Goal: Task Accomplishment & Management: Complete application form

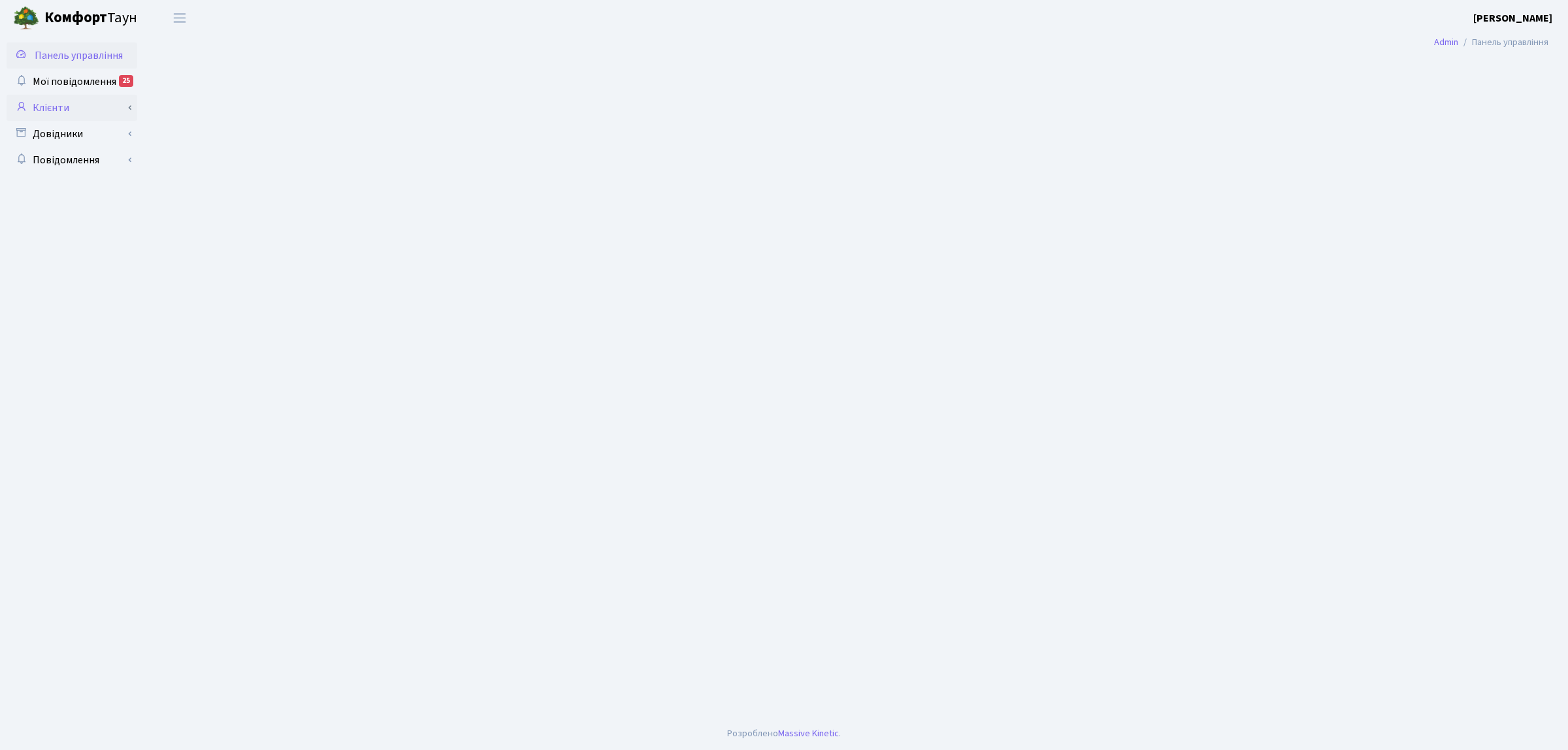
click at [79, 113] on link "Клієнти" at bounding box center [72, 108] width 131 height 26
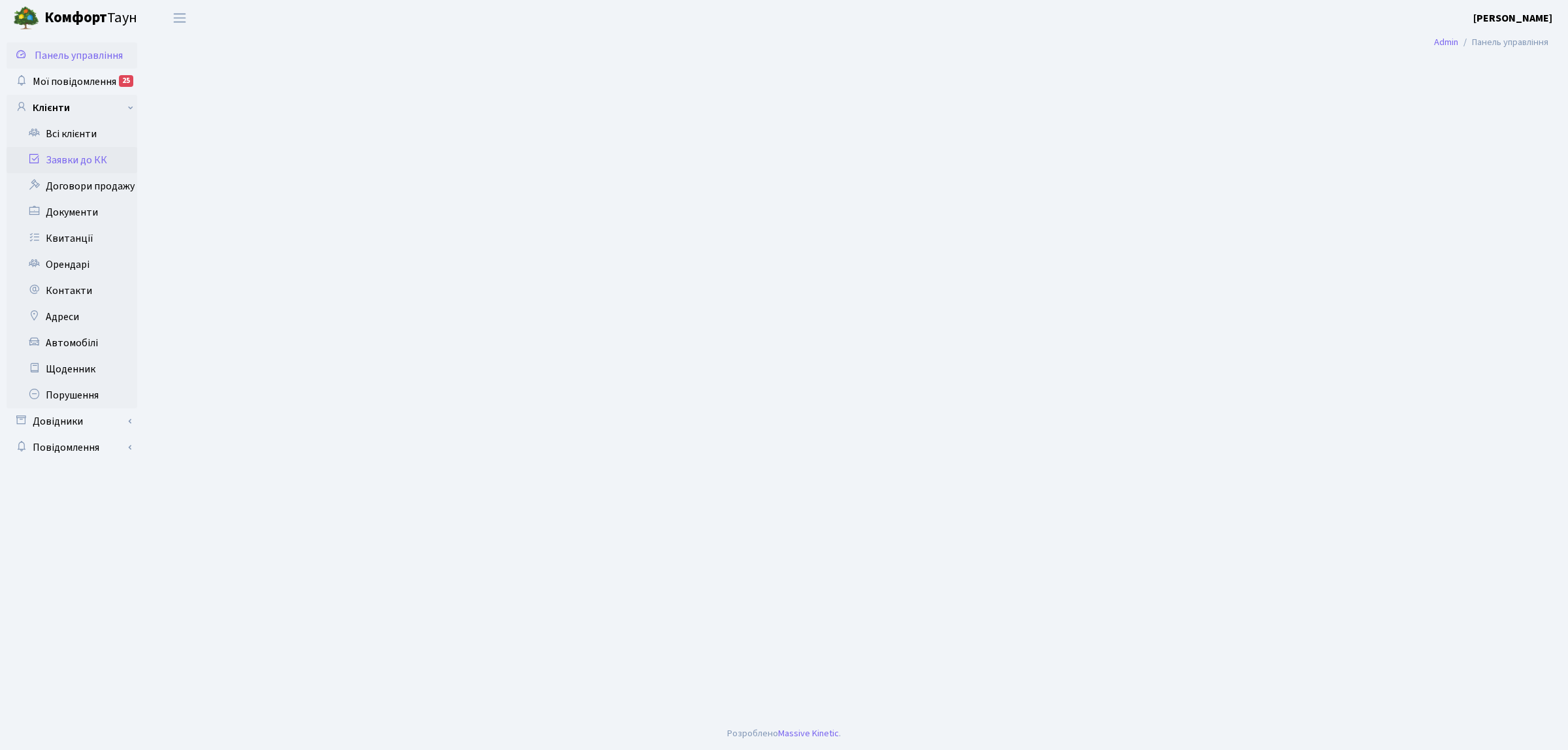
click at [77, 155] on link "Заявки до КК" at bounding box center [72, 160] width 131 height 26
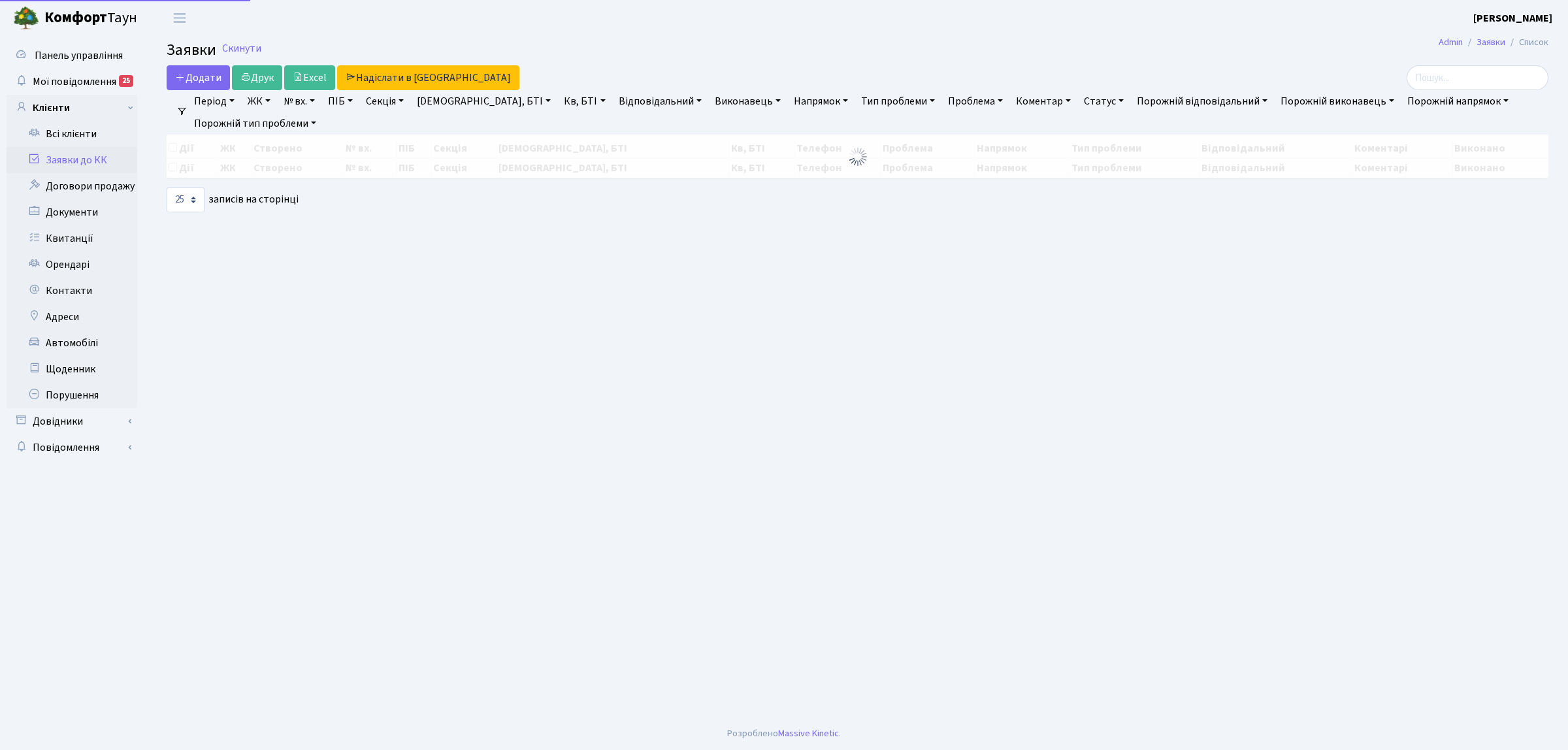
select select "25"
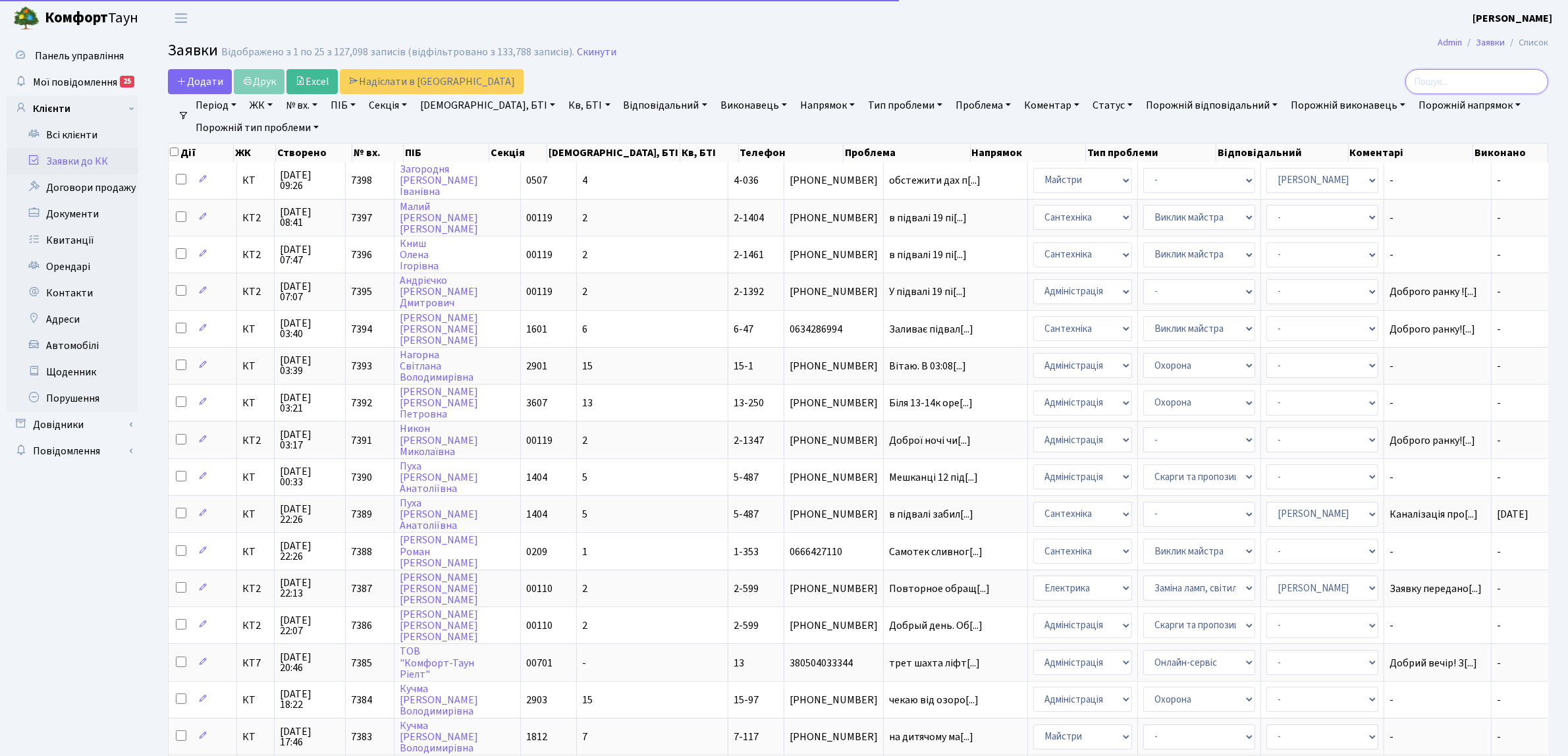
click at [1477, 77] on input "search" at bounding box center [1476, 81] width 143 height 25
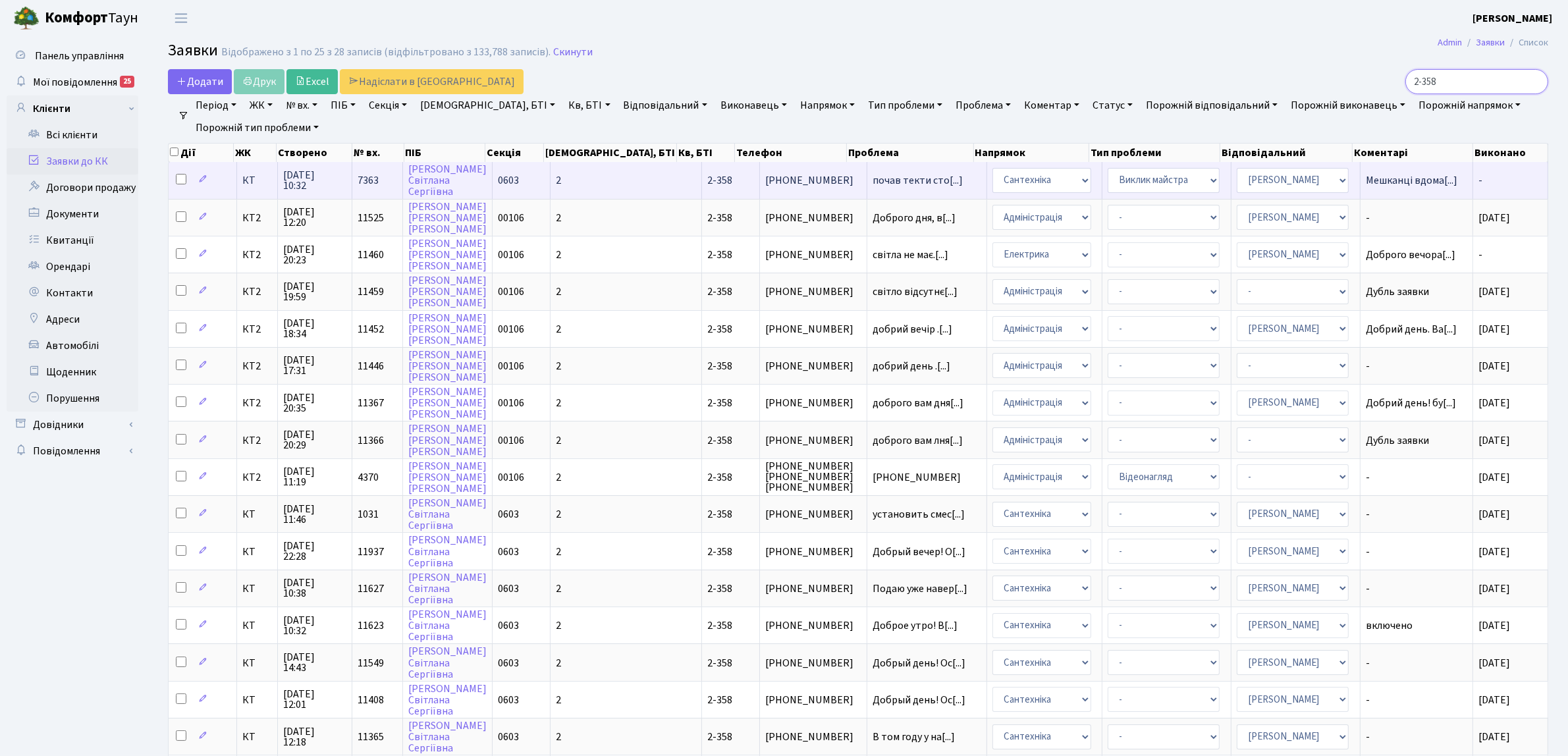
type input "2-358"
click at [255, 186] on td "КТ" at bounding box center [258, 180] width 41 height 36
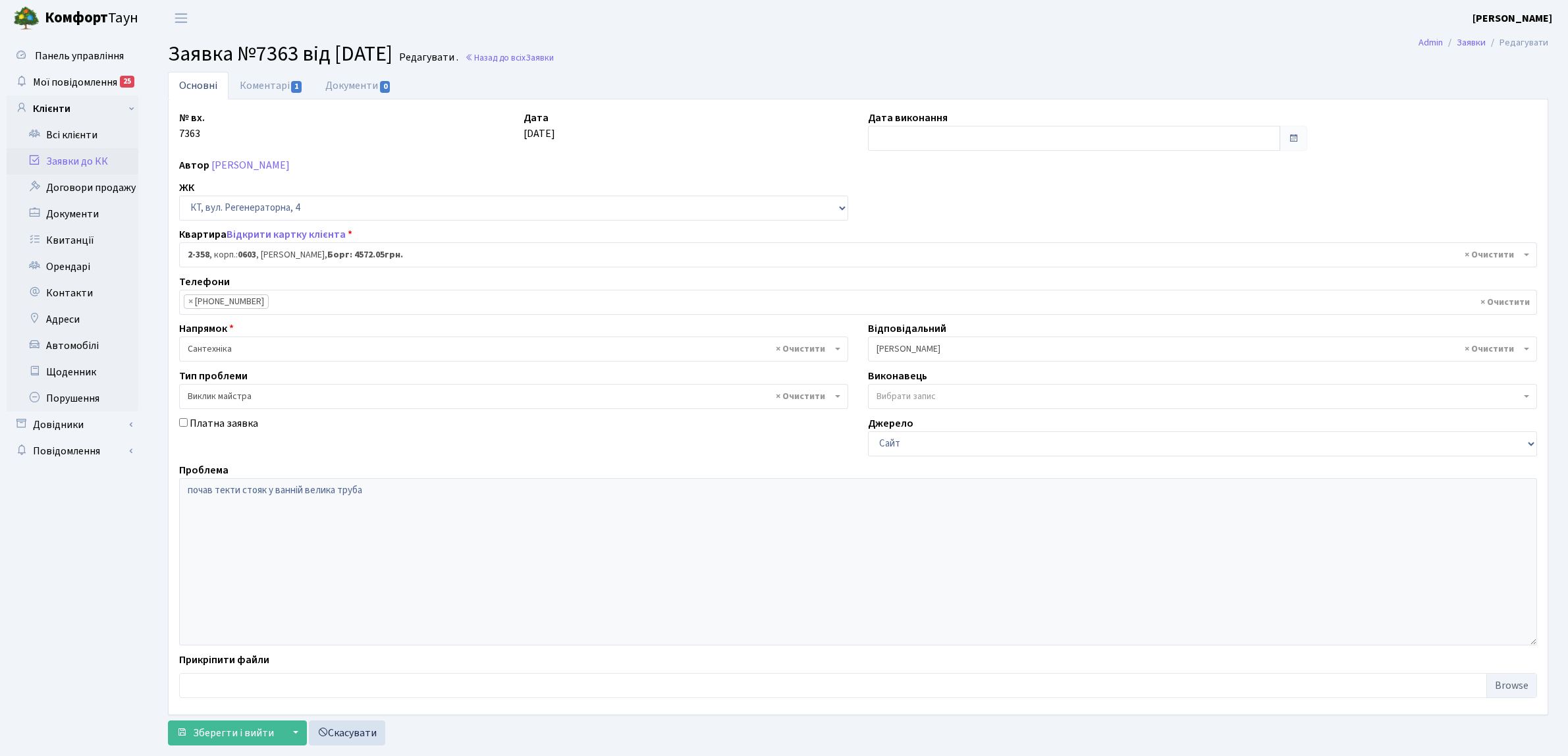
select select "1372"
select select "29"
click at [266, 90] on link "Коментарі 1" at bounding box center [271, 85] width 86 height 27
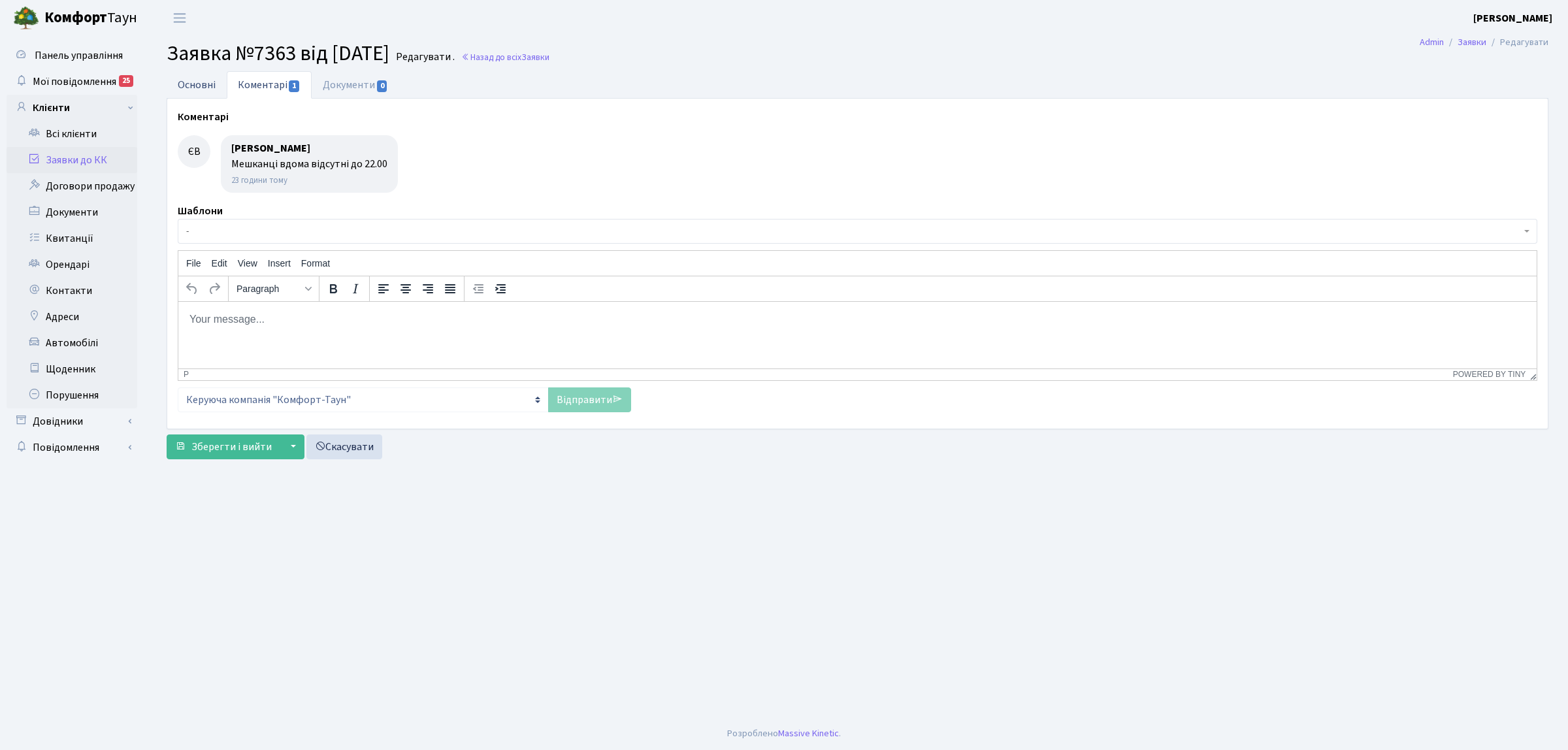
click at [205, 72] on link "Основні" at bounding box center [196, 84] width 60 height 27
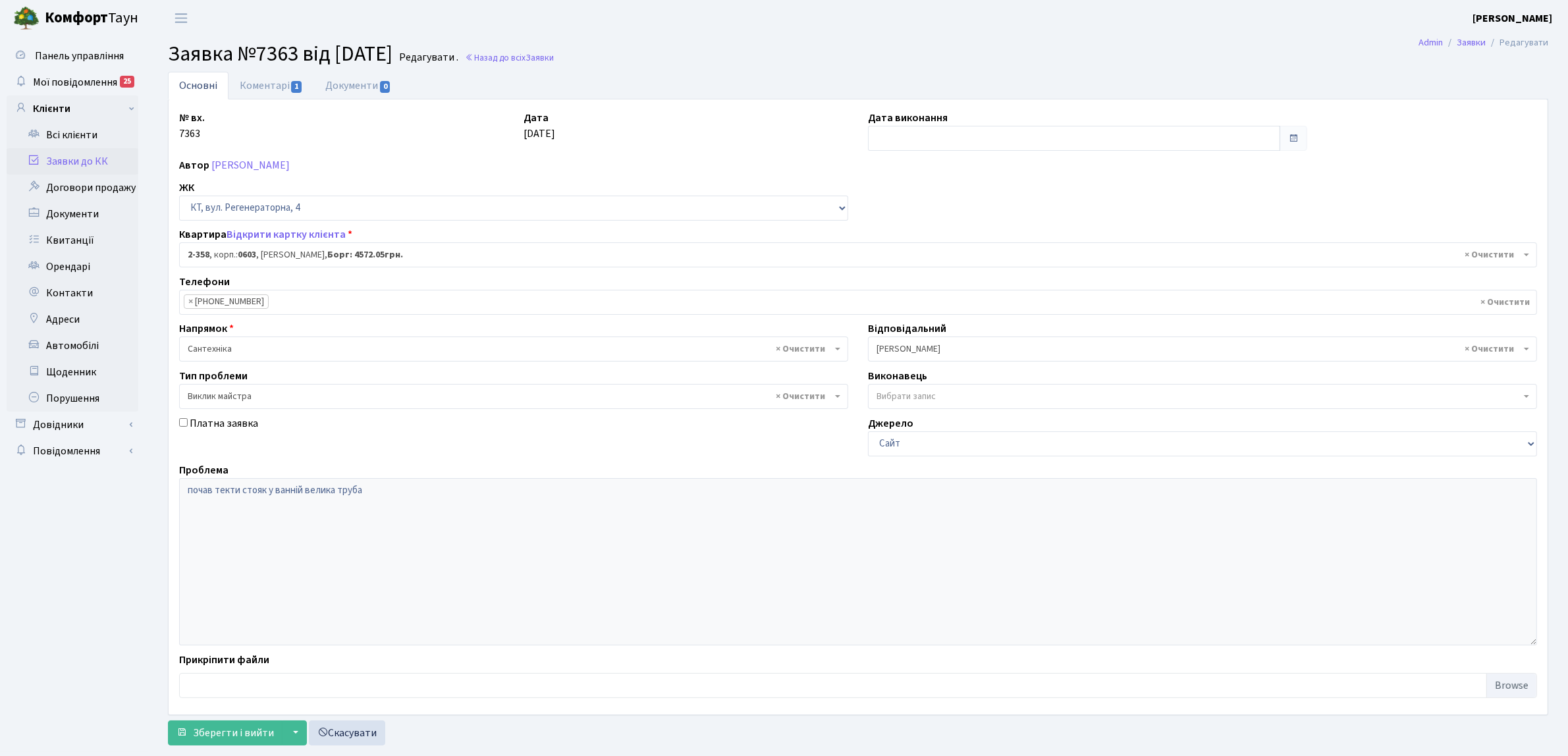
click at [270, 108] on div "№ вх. 7363 Дата 27.08.2025 Дата виконання Автор Максименкова Світлана Сергіївна…" at bounding box center [858, 407] width 1379 height 615
click at [271, 90] on link "Коментарі 1" at bounding box center [271, 85] width 86 height 27
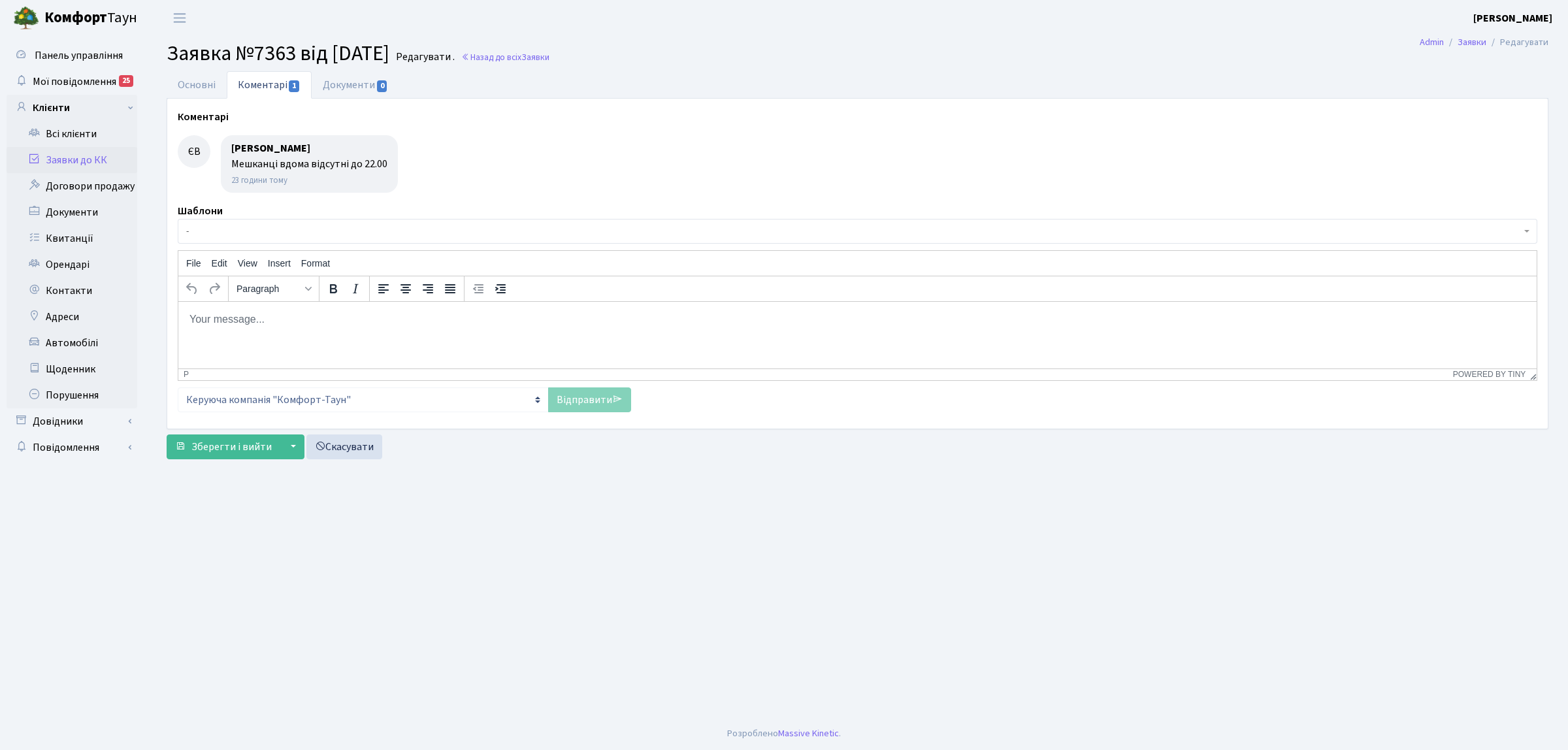
click at [265, 221] on span "-" at bounding box center [857, 231] width 1360 height 25
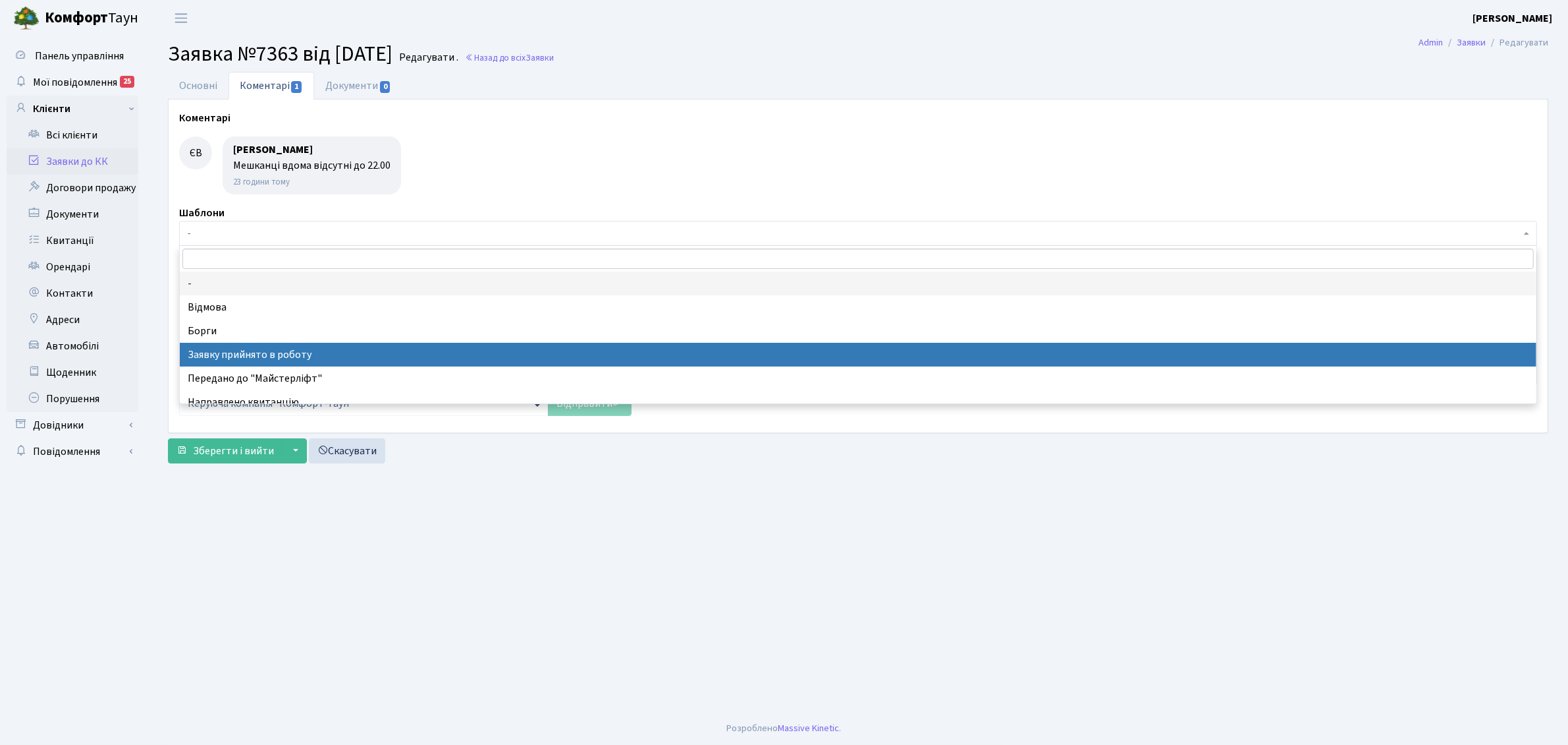
select select "7"
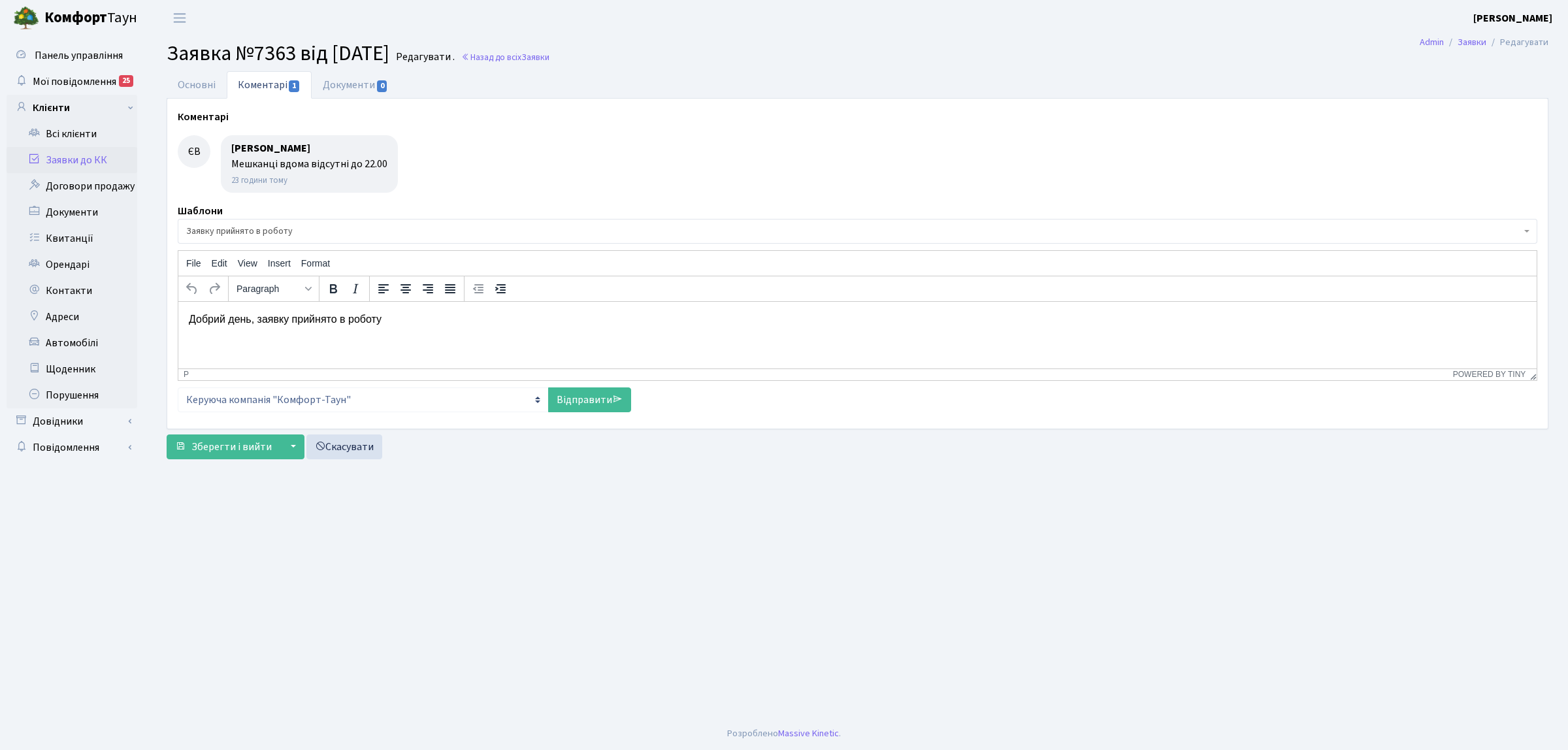
click at [328, 234] on span "Заявку прийнято в роботу" at bounding box center [854, 231] width 1335 height 13
click at [559, 408] on link "Відправити" at bounding box center [590, 399] width 83 height 25
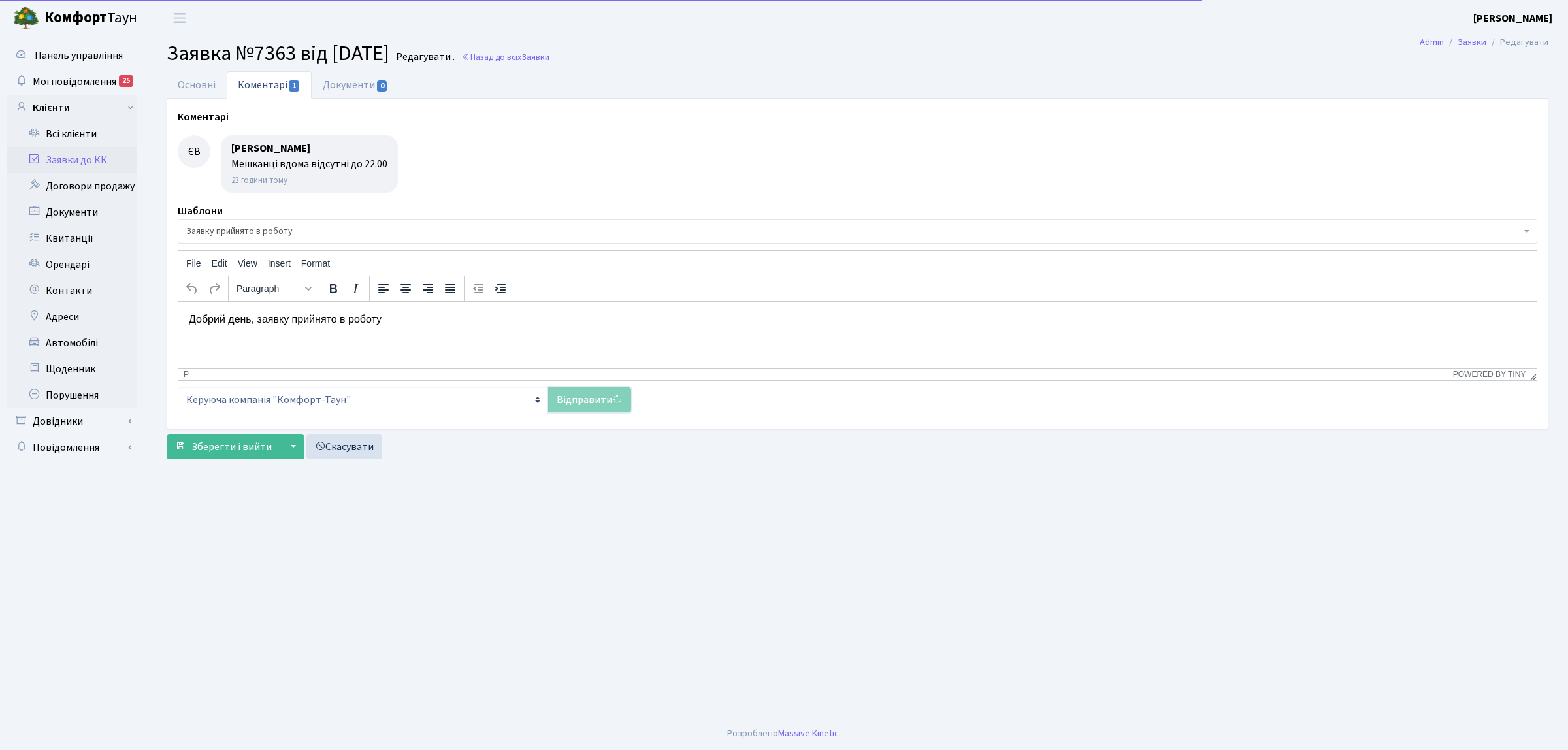
select select
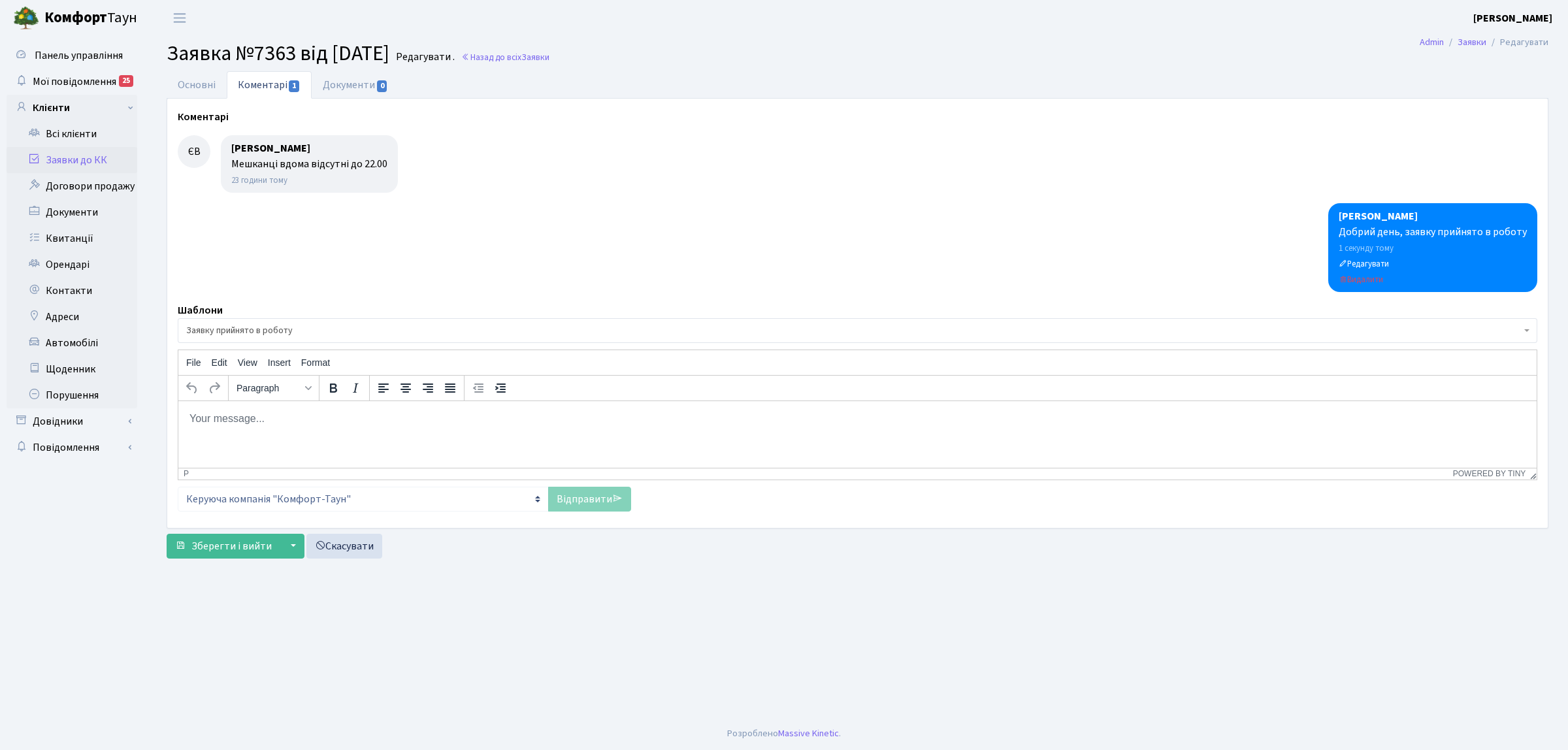
click at [412, 423] on p "Rich Text Area. Press ALT-0 for help." at bounding box center [858, 418] width 1338 height 15
click at [99, 154] on link "Заявки до КК" at bounding box center [72, 160] width 131 height 26
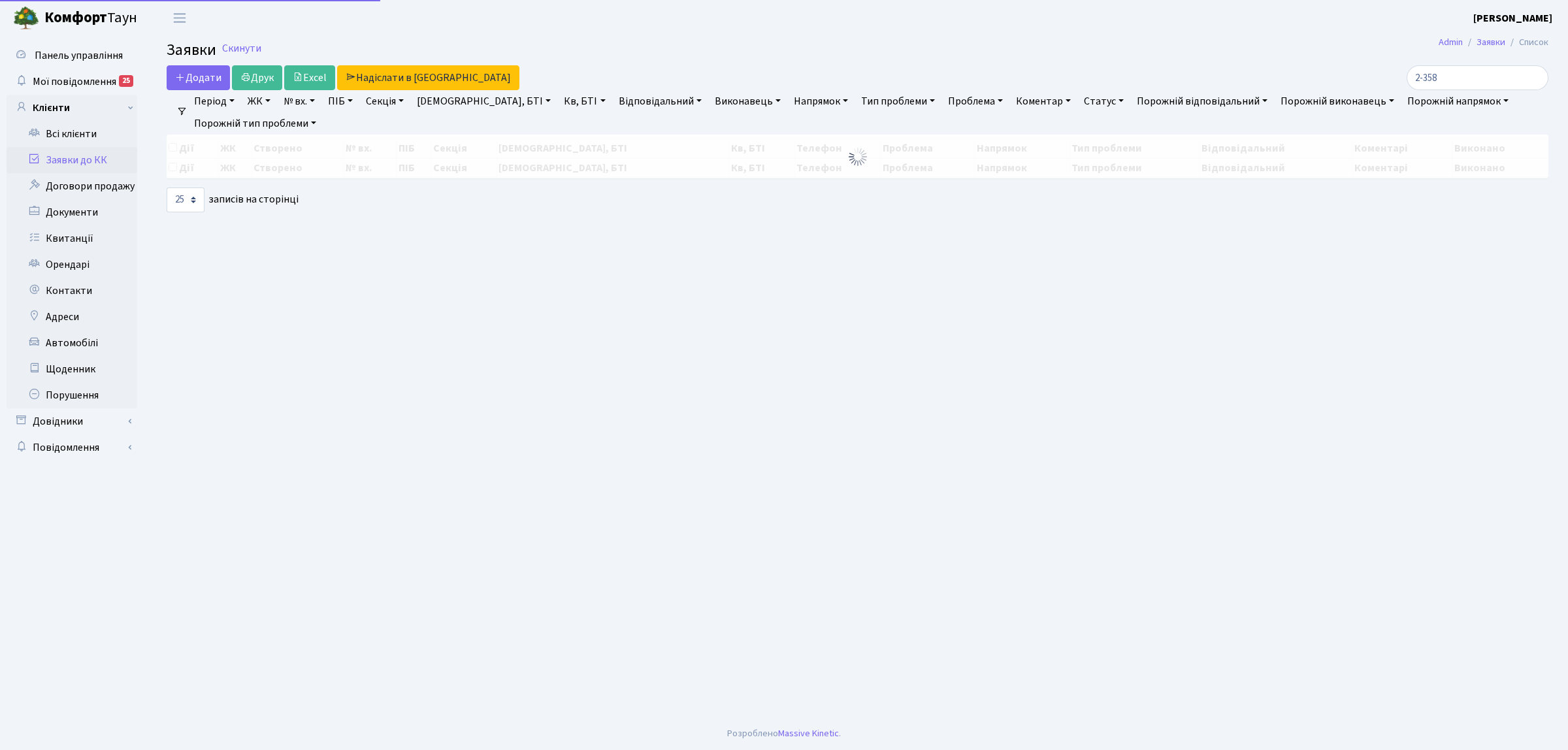
select select "25"
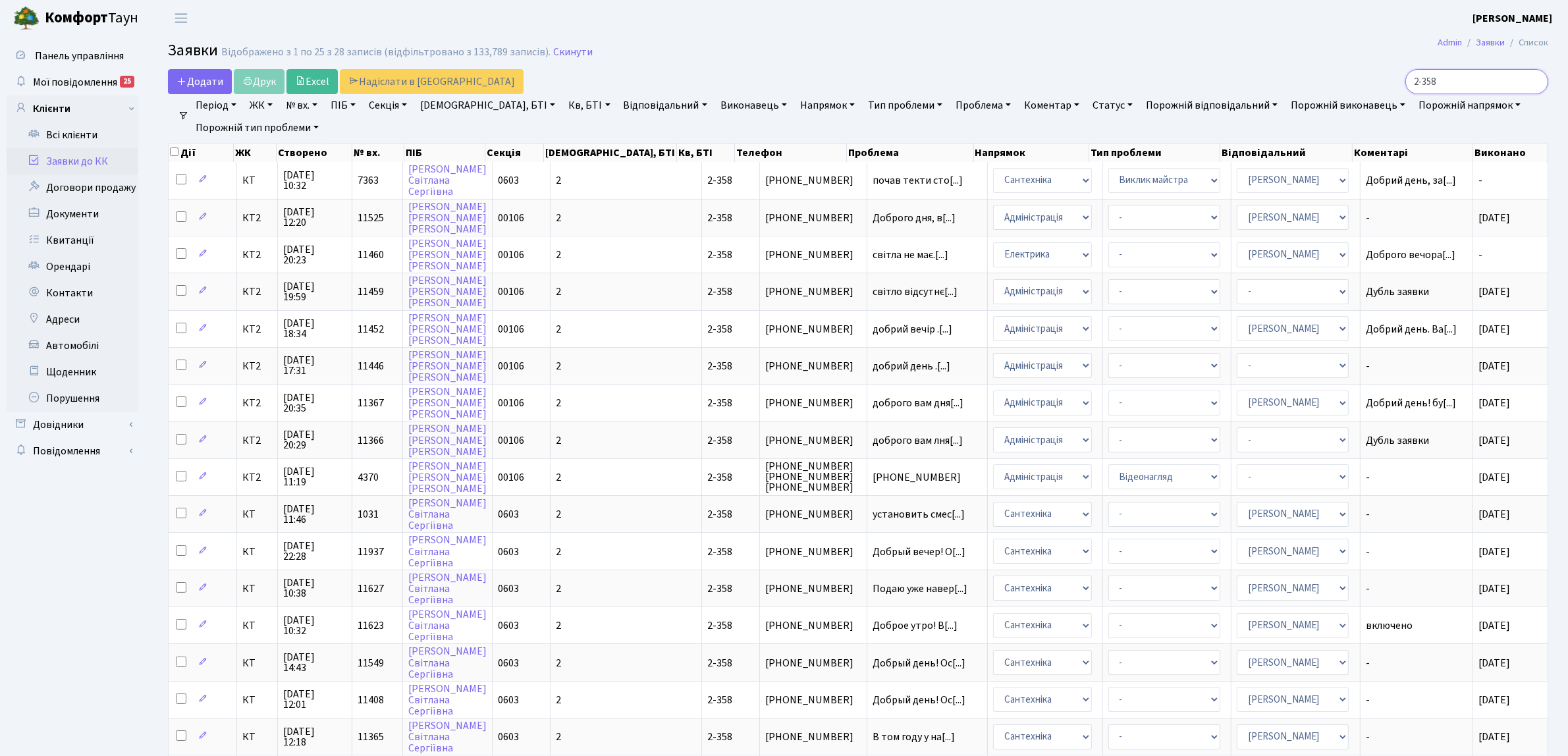
click at [1534, 83] on input "2-358" at bounding box center [1476, 81] width 143 height 25
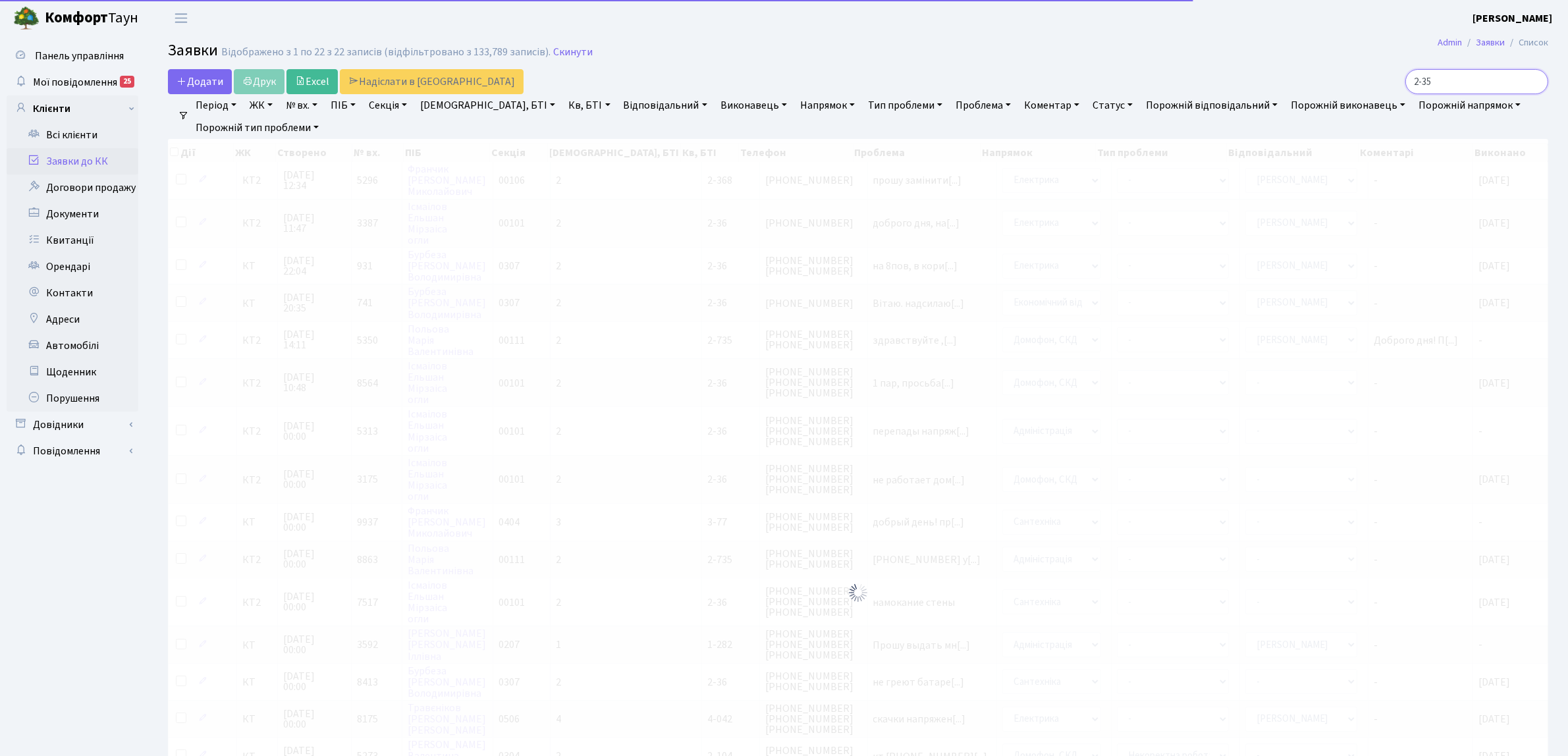
type input "2-358"
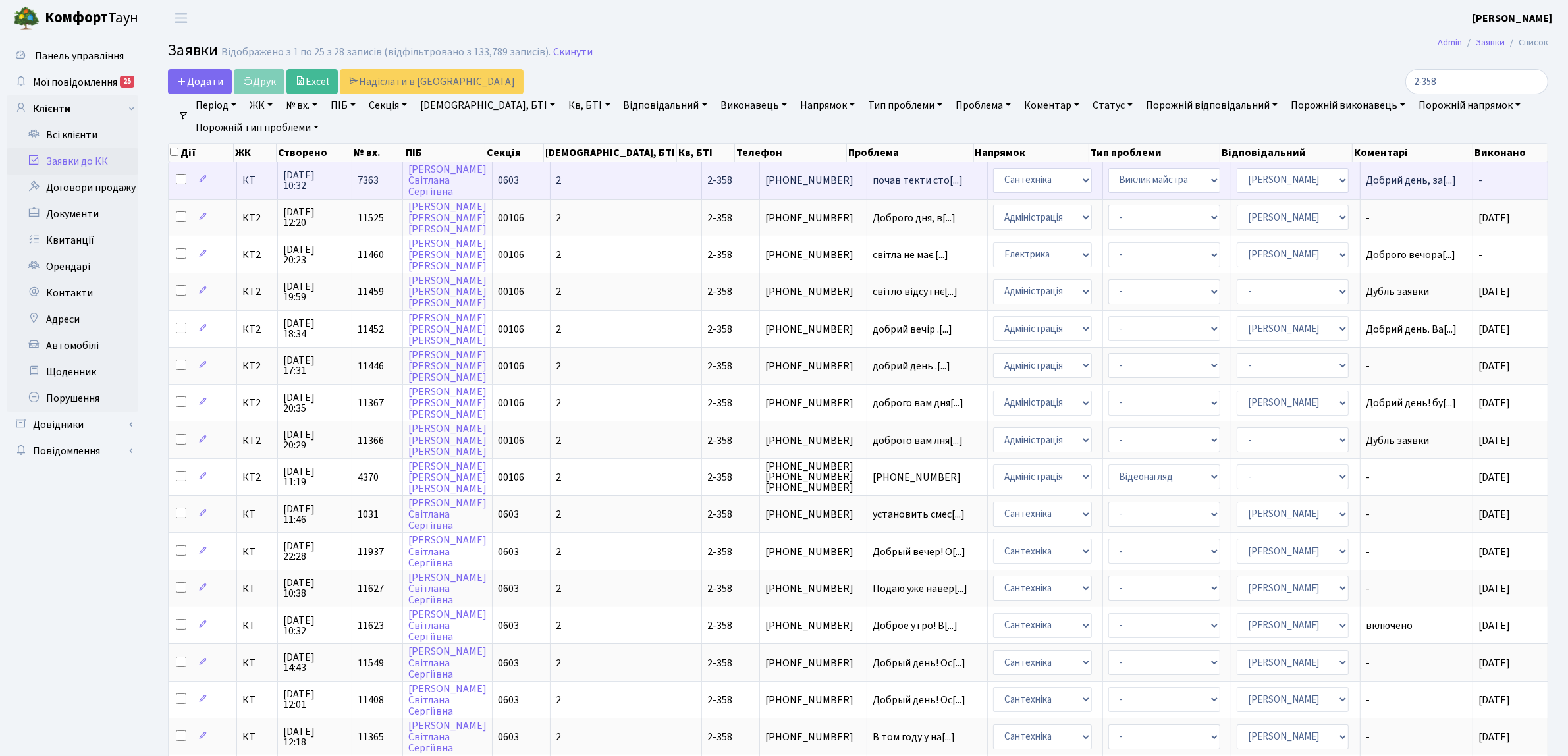
click at [702, 193] on td "2-358" at bounding box center [731, 180] width 58 height 36
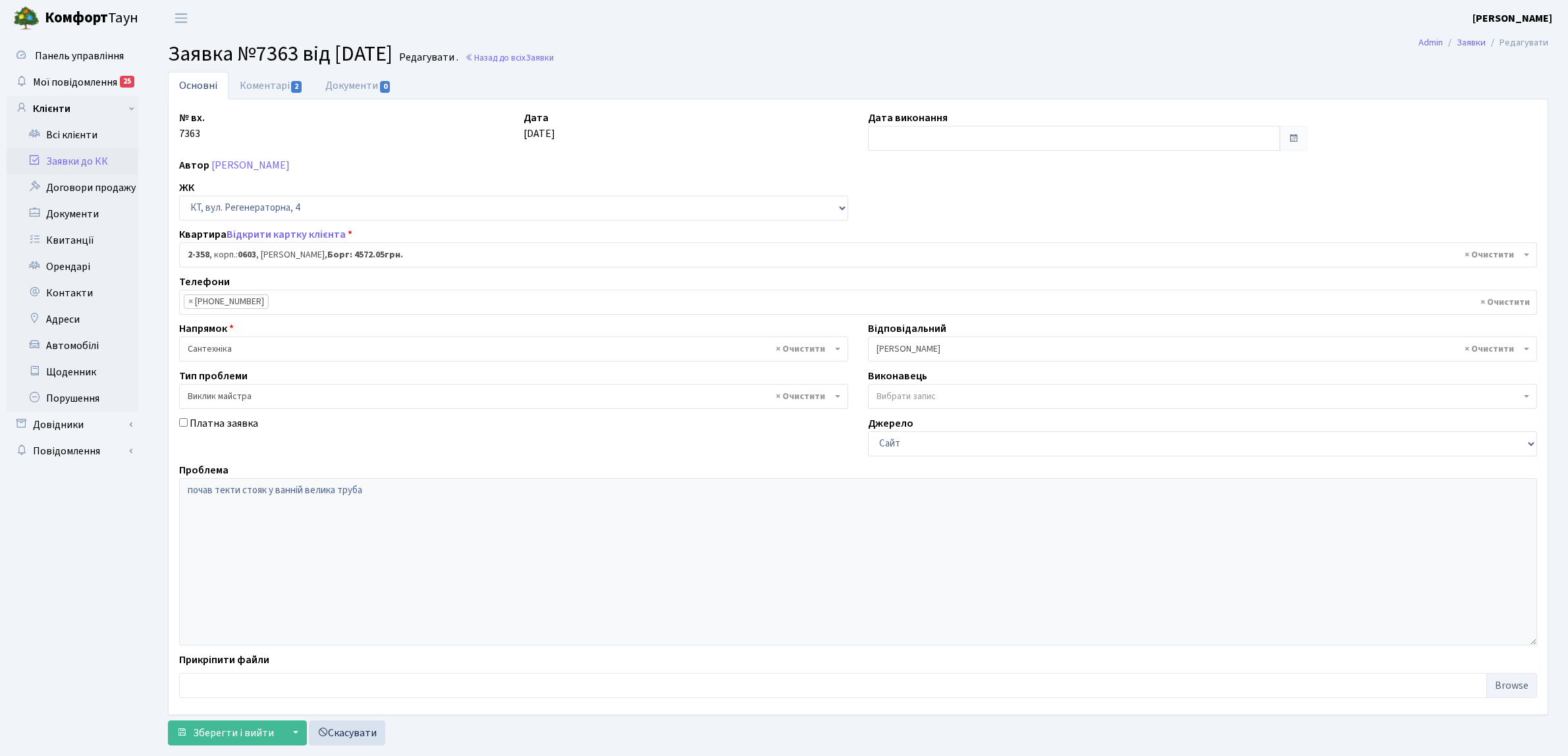
select select "1372"
select select "29"
click at [90, 160] on link "Заявки до КК" at bounding box center [73, 161] width 132 height 26
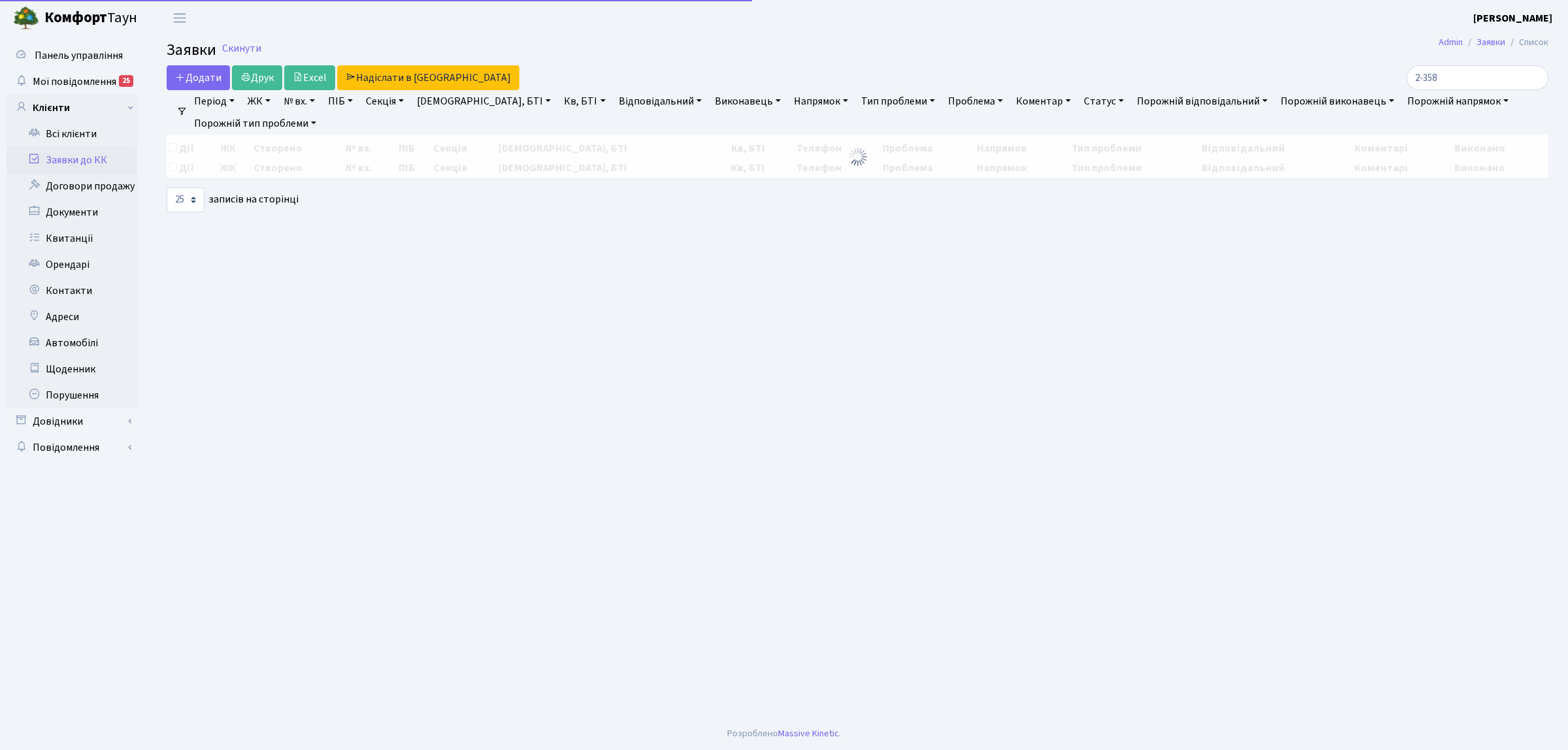
select select "25"
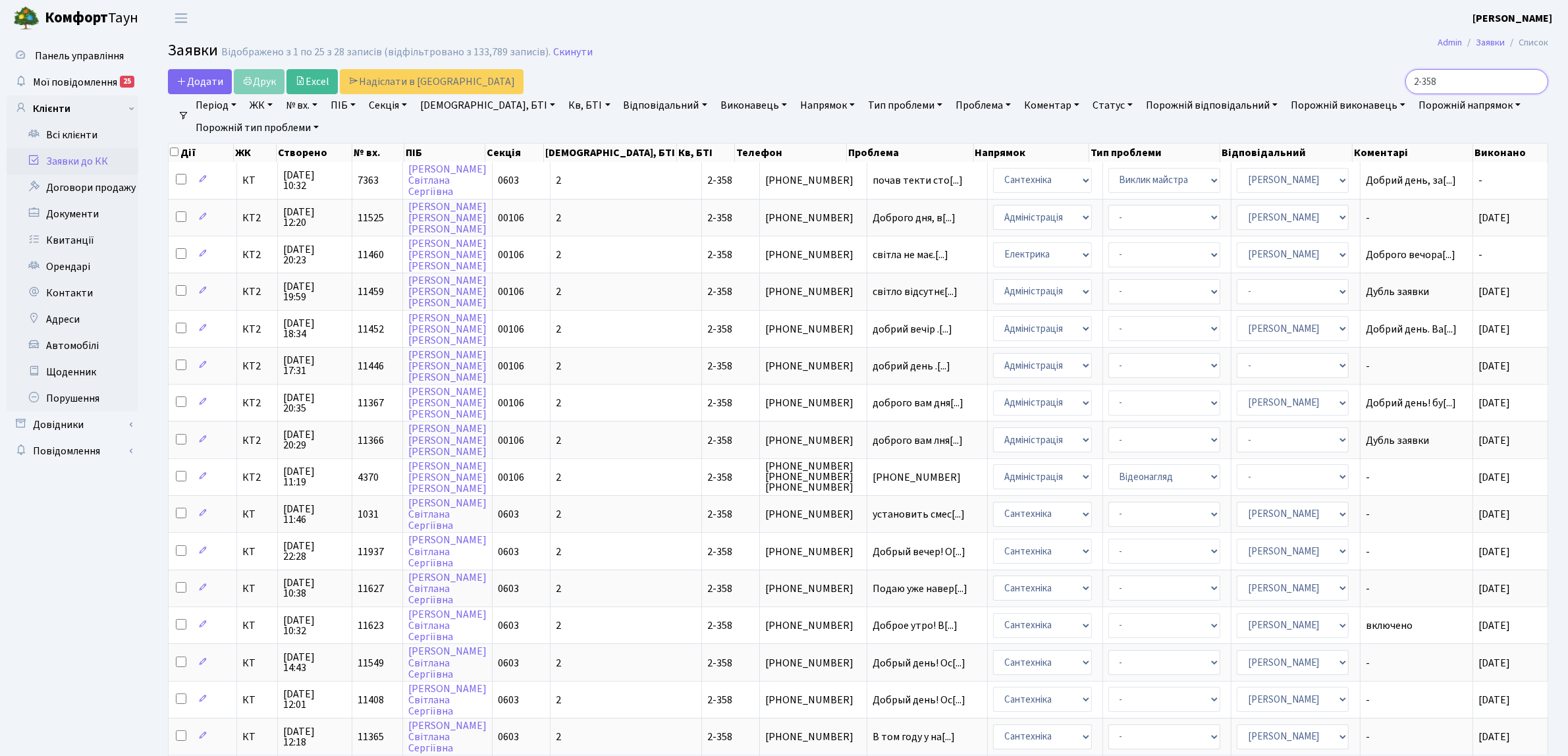
click at [1531, 83] on input "2-358" at bounding box center [1476, 81] width 143 height 25
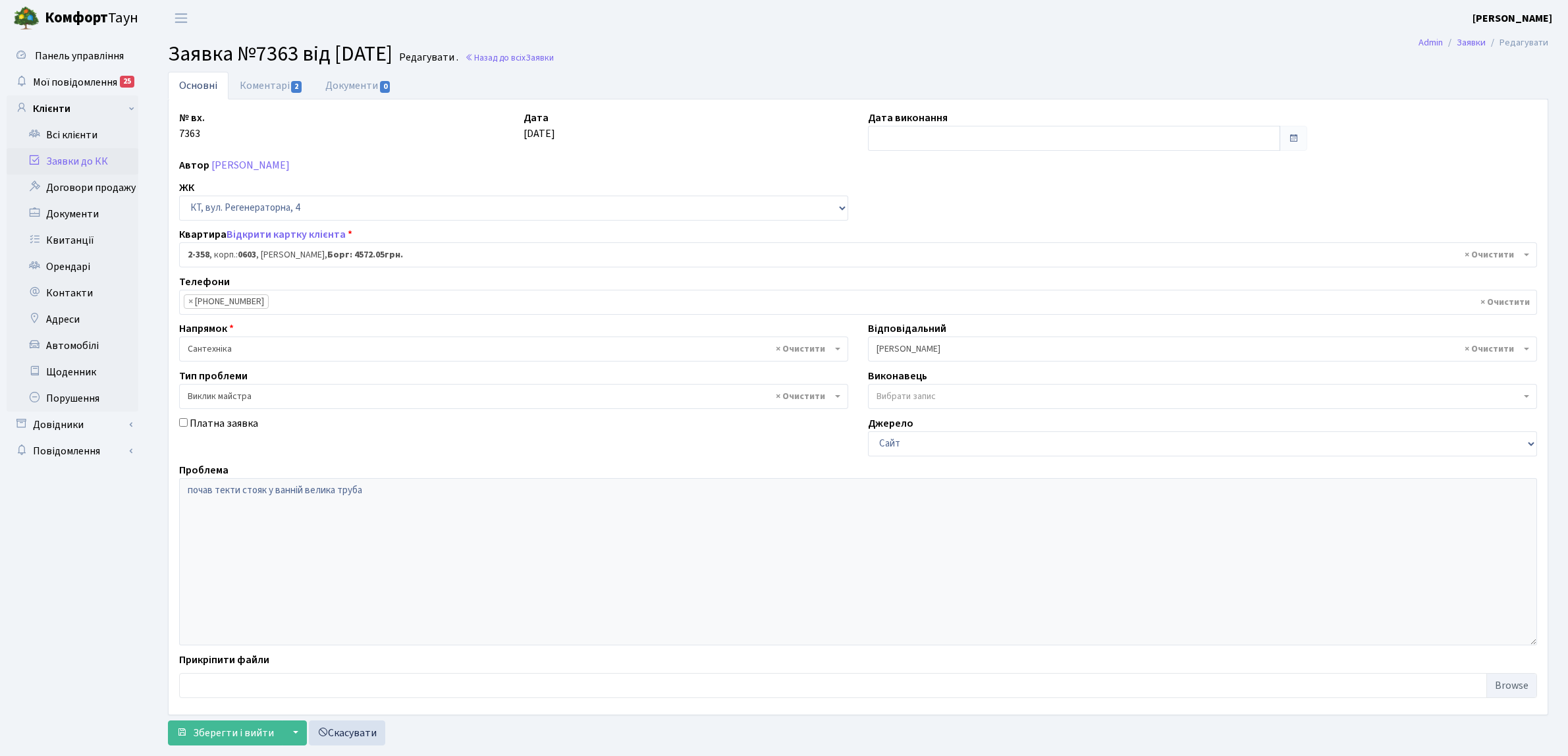
select select "1372"
select select "29"
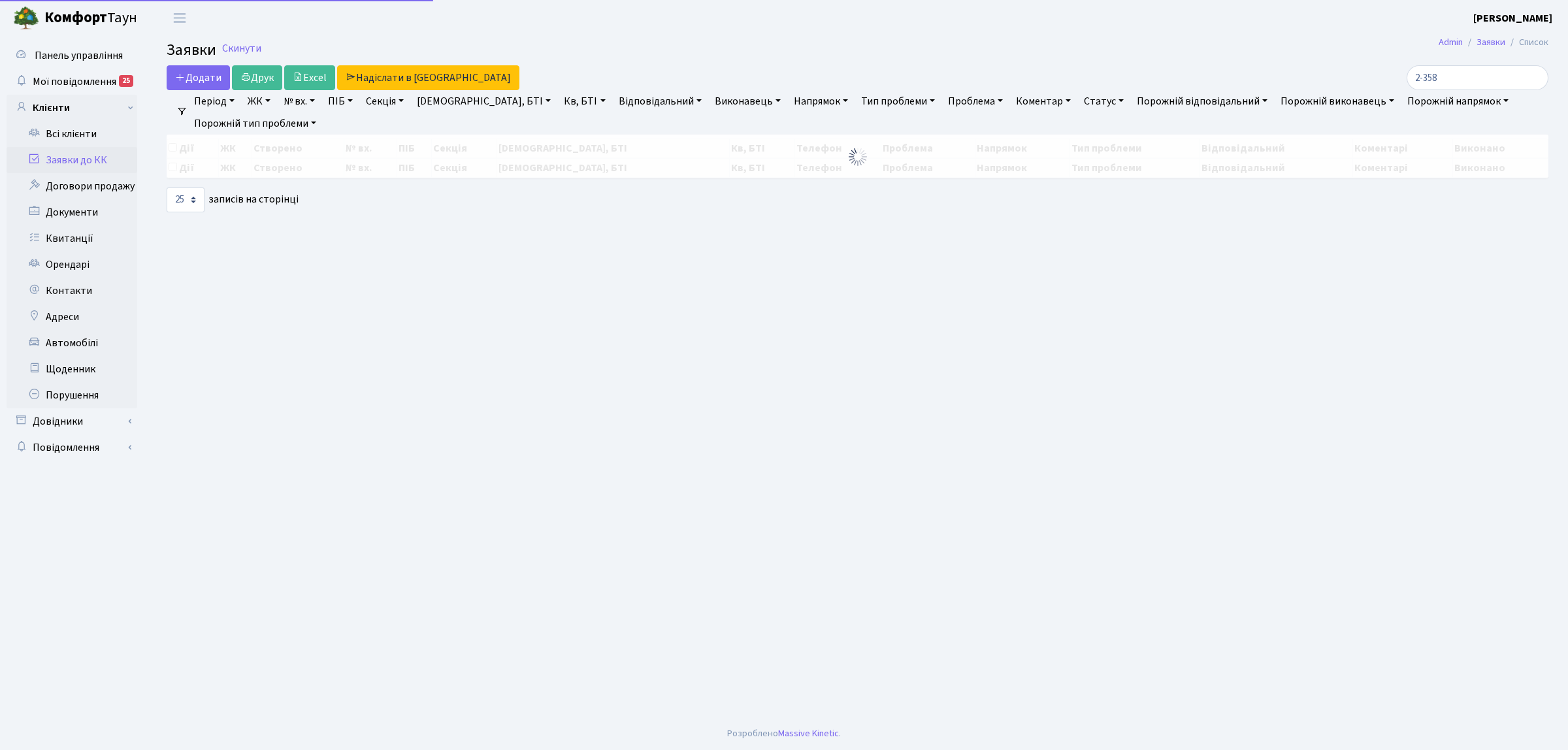
select select "25"
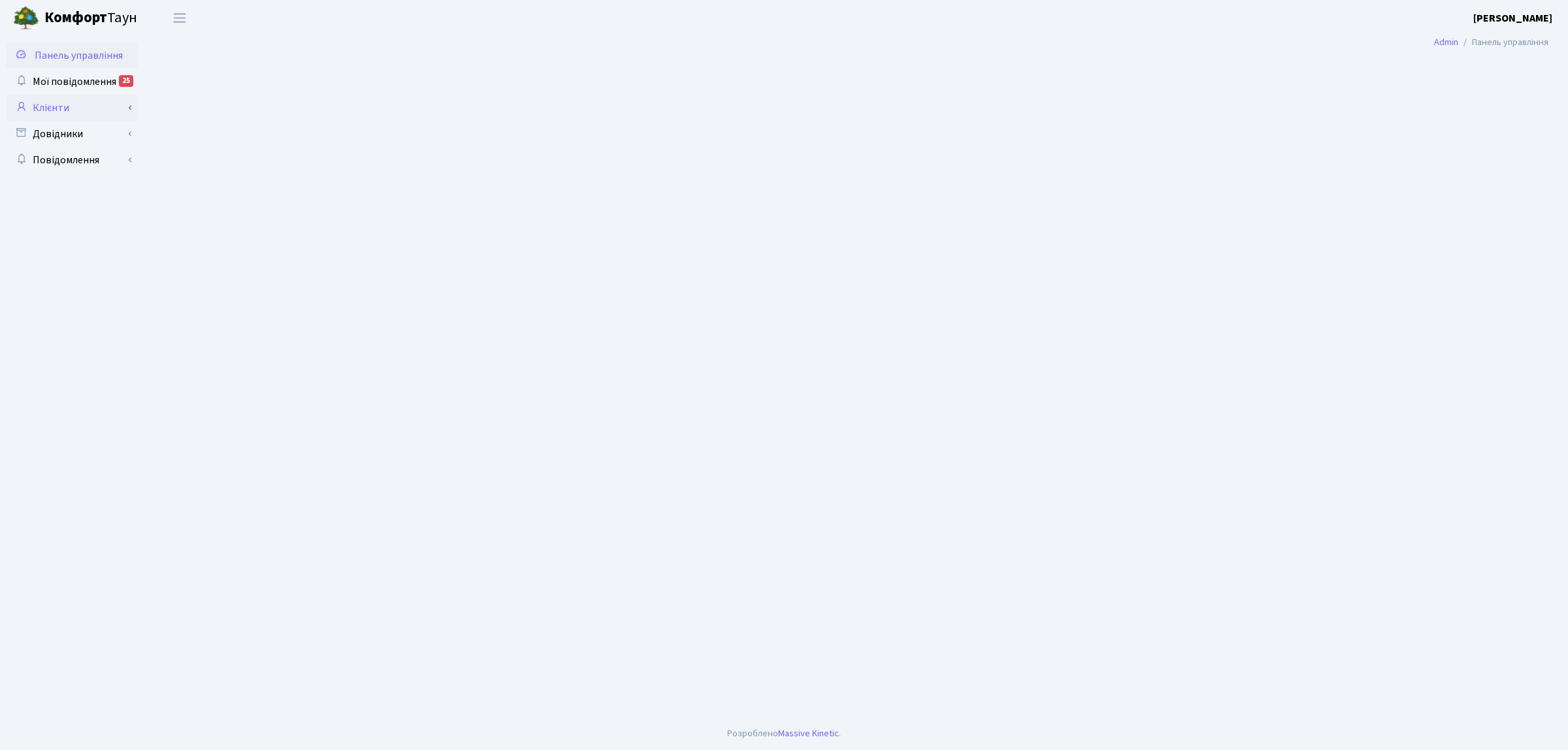
click at [66, 107] on link "Клієнти" at bounding box center [72, 108] width 131 height 26
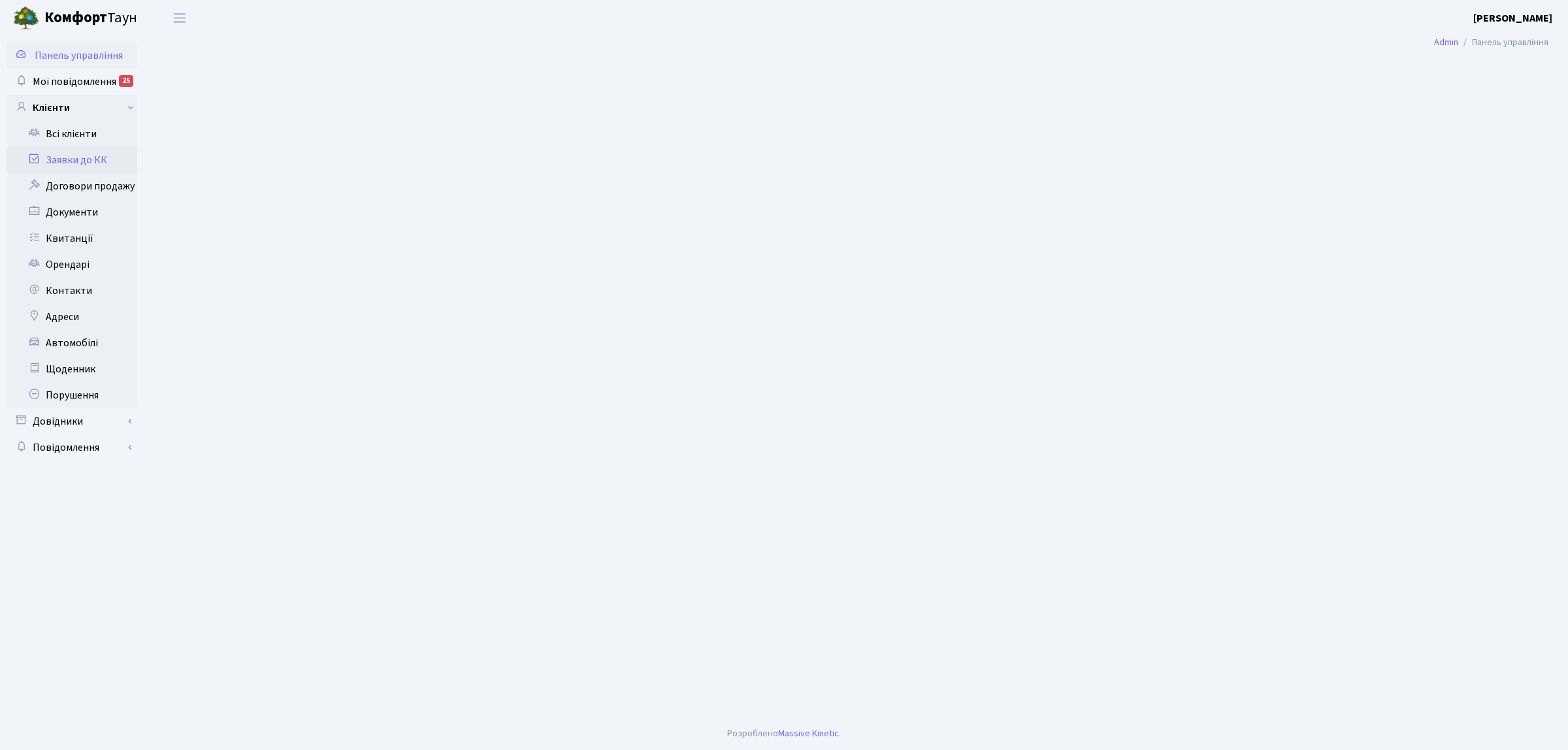
click at [91, 162] on link "Заявки до КК" at bounding box center [72, 160] width 131 height 26
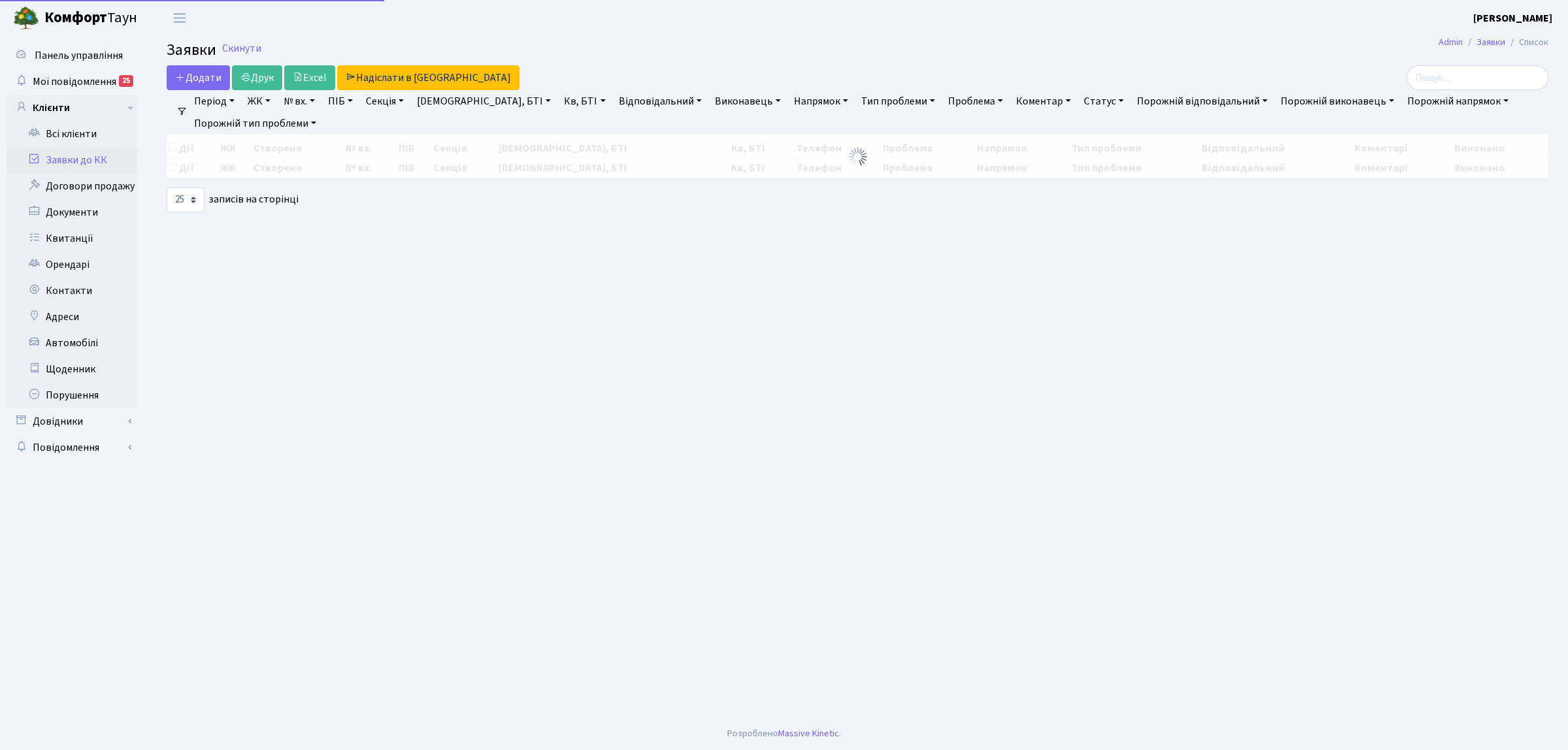
select select "25"
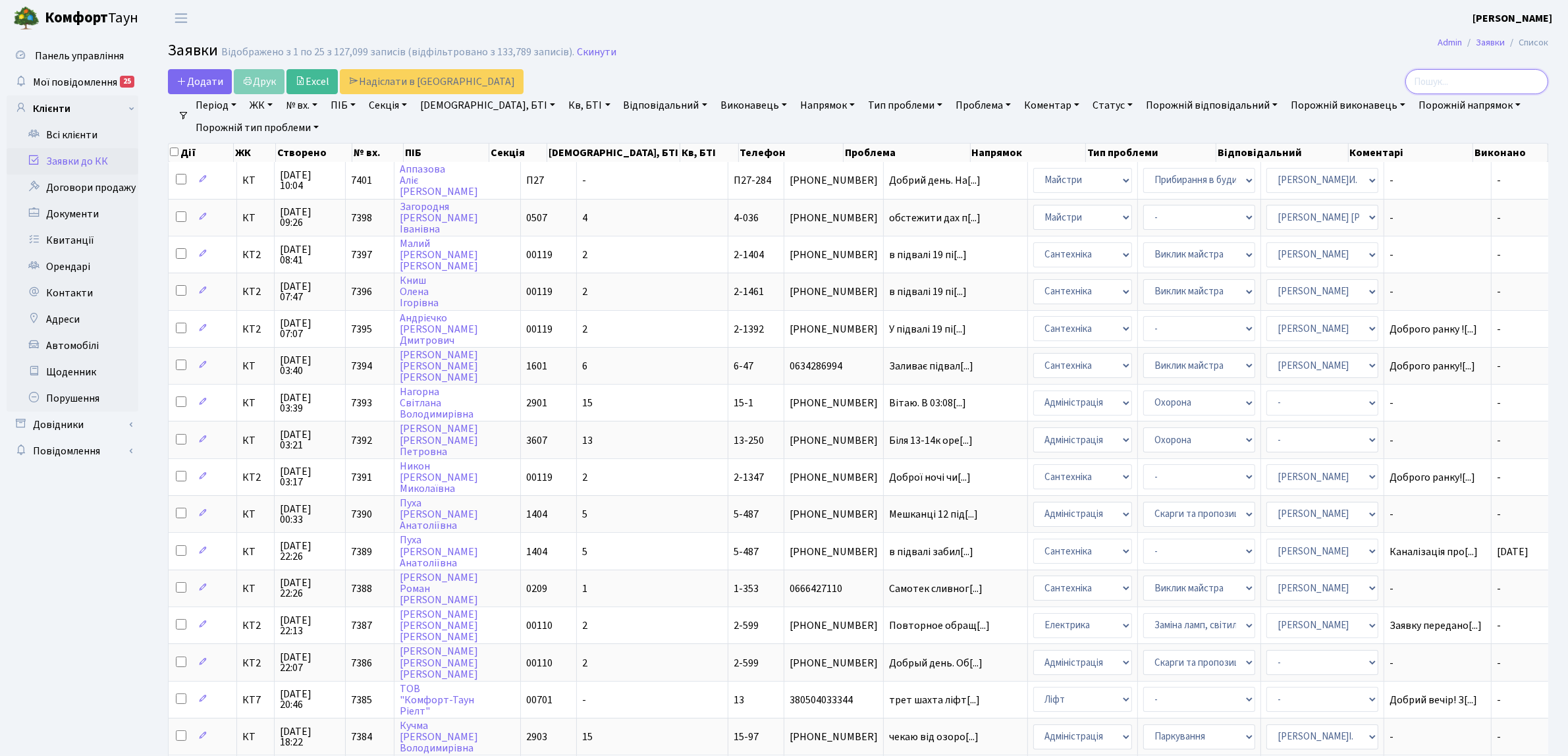
click at [1462, 81] on input "search" at bounding box center [1476, 81] width 143 height 25
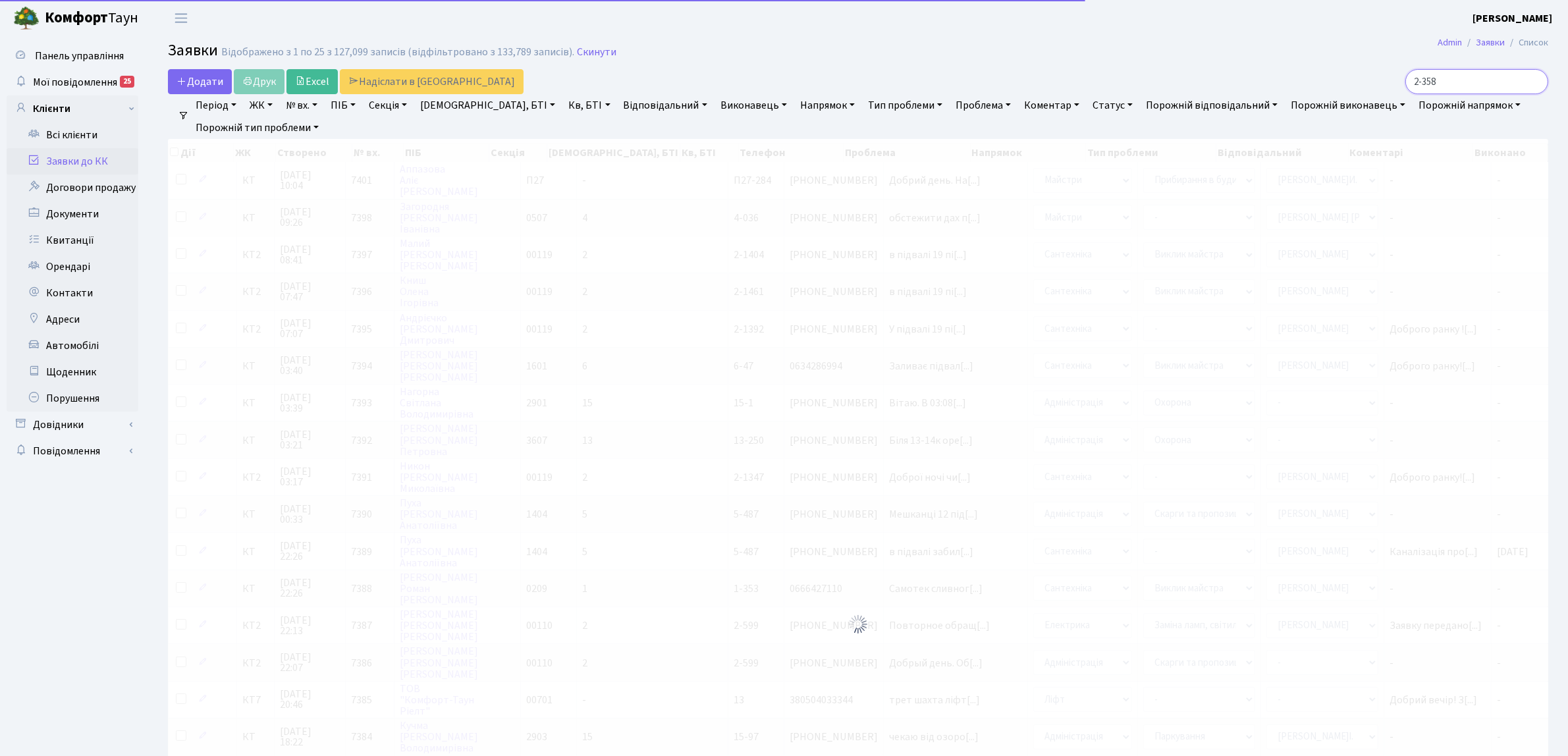
type input "2-358"
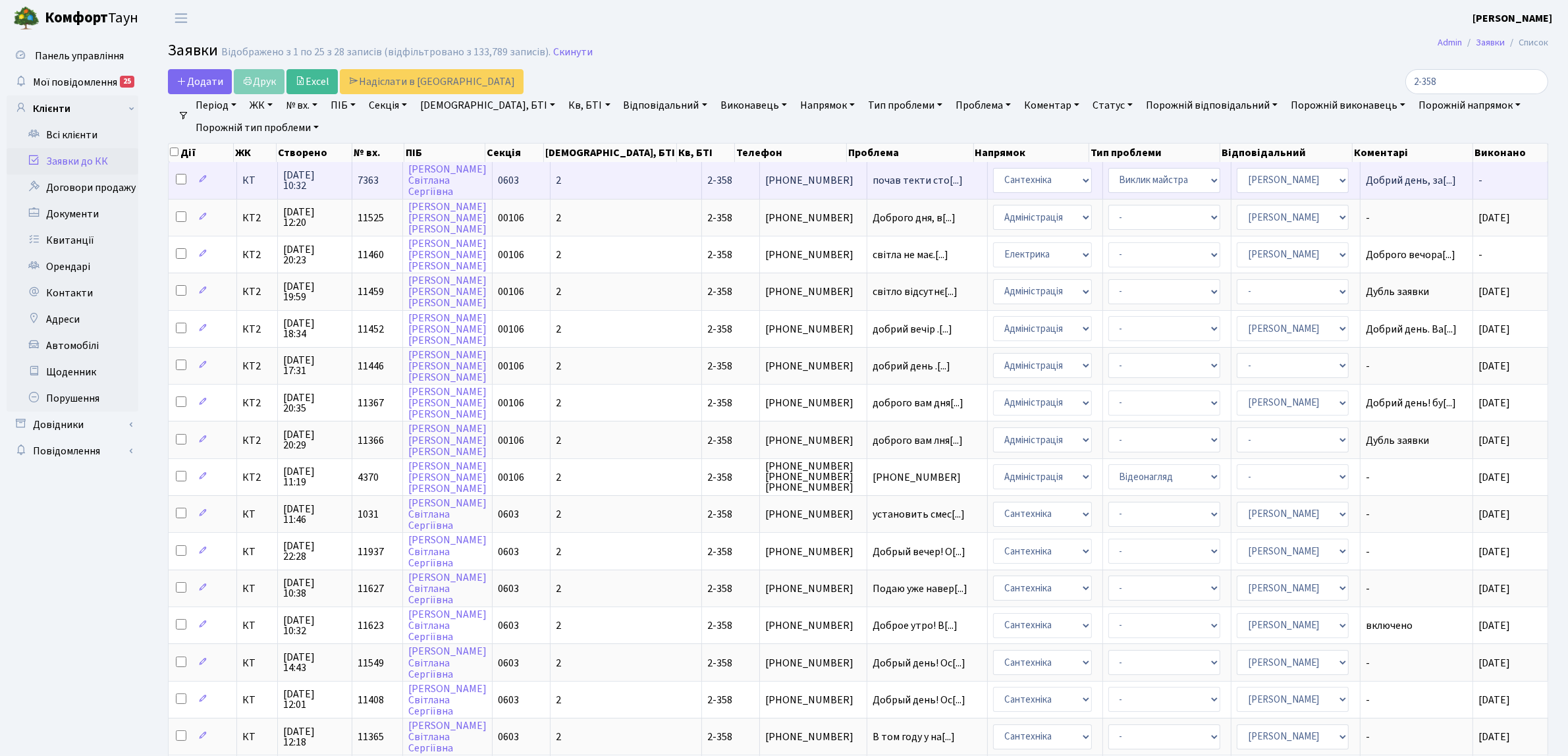
click at [257, 189] on td "КТ" at bounding box center [258, 180] width 41 height 36
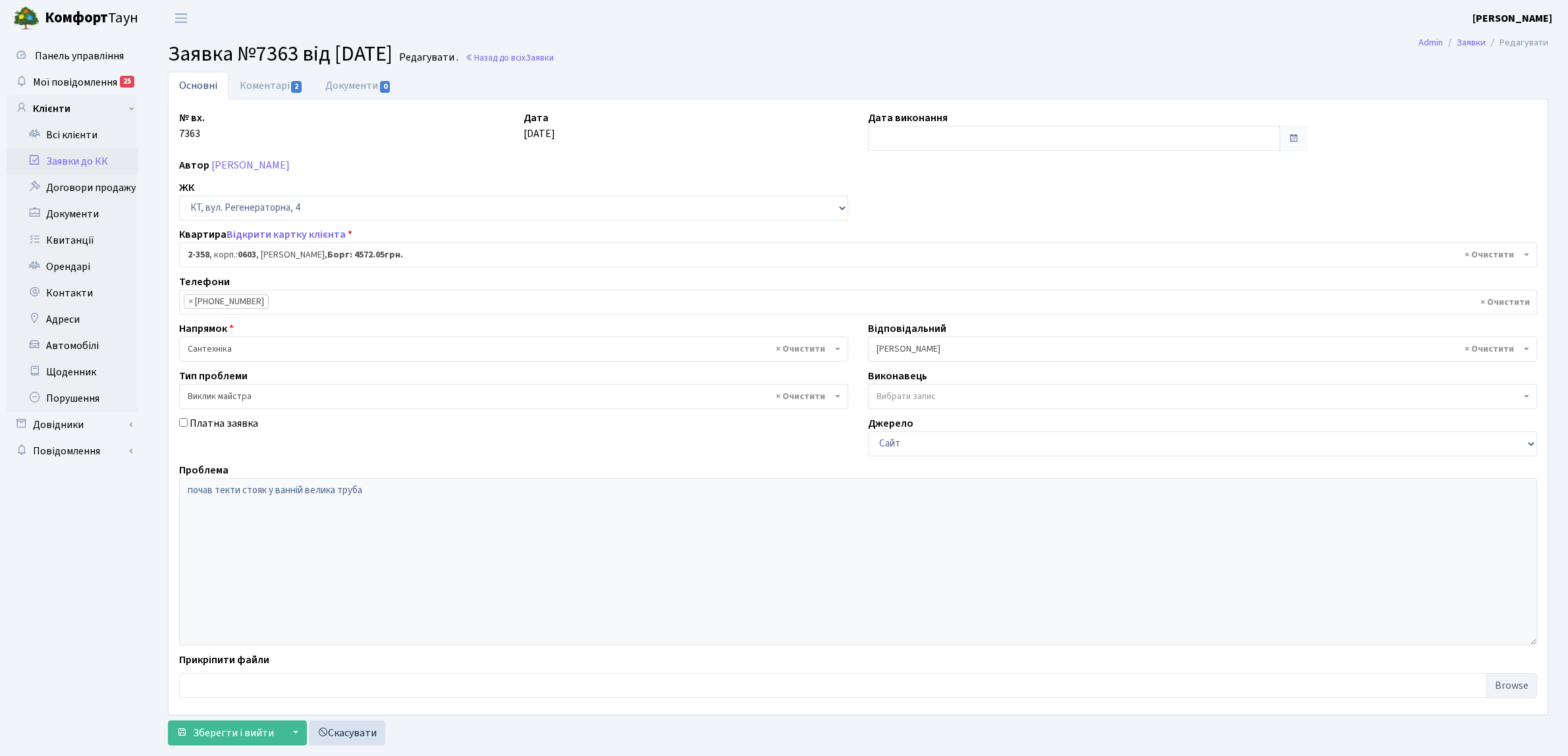
select select "1372"
select select "29"
click at [1087, 133] on input "text" at bounding box center [1074, 138] width 412 height 25
click at [943, 285] on td "28" at bounding box center [940, 285] width 20 height 20
type input "28.08.2025"
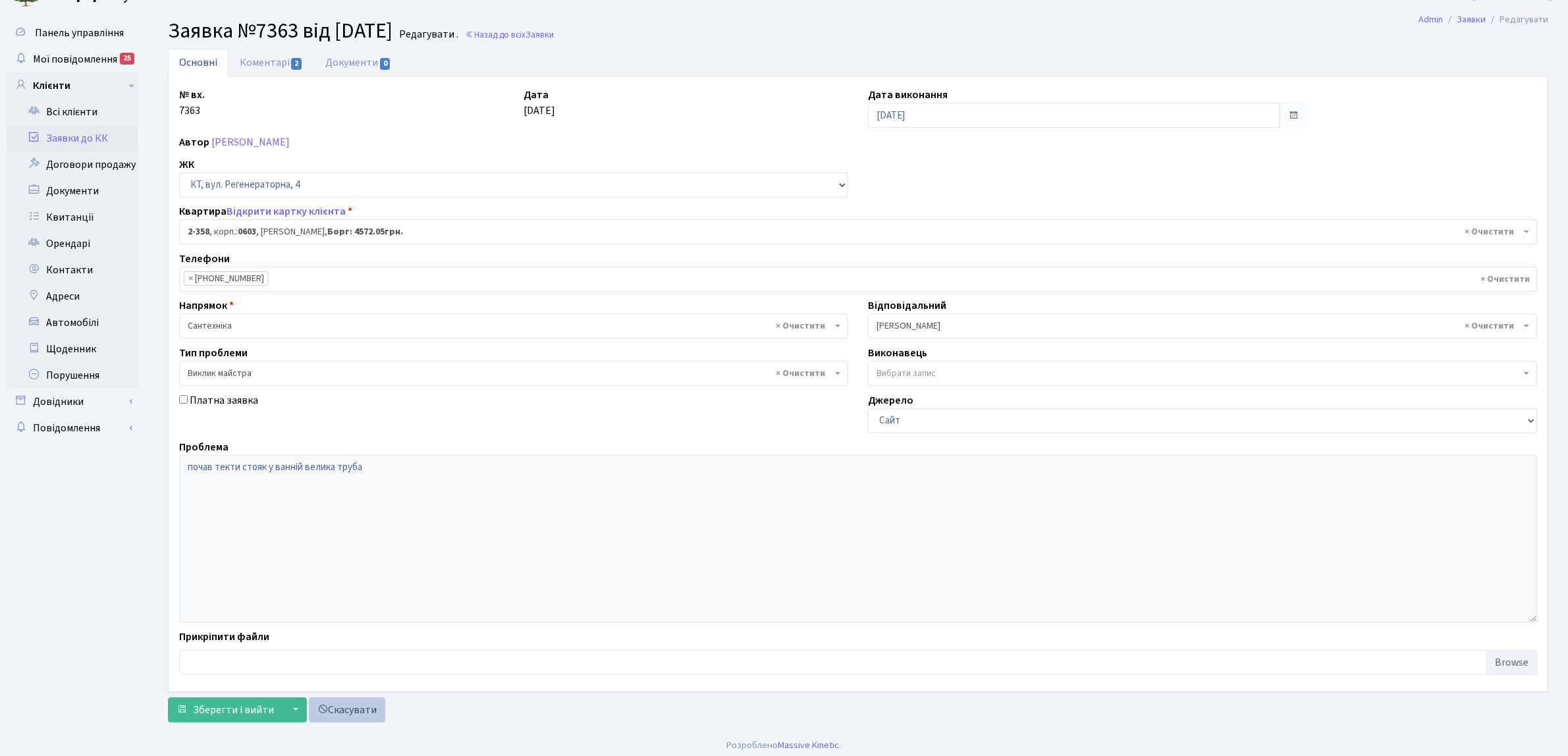
scroll to position [30, 0]
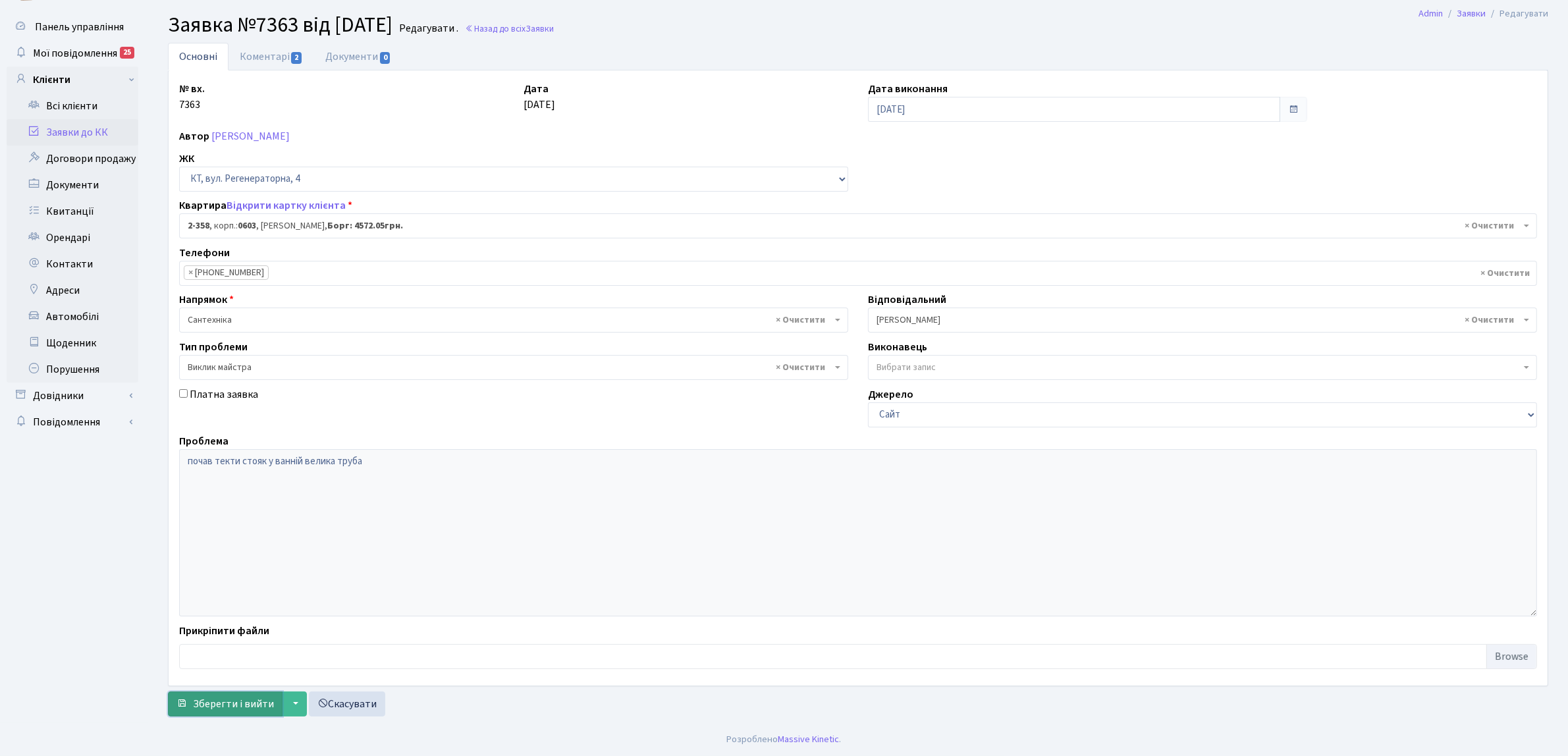
click at [230, 705] on span "Зберегти і вийти" at bounding box center [233, 704] width 81 height 15
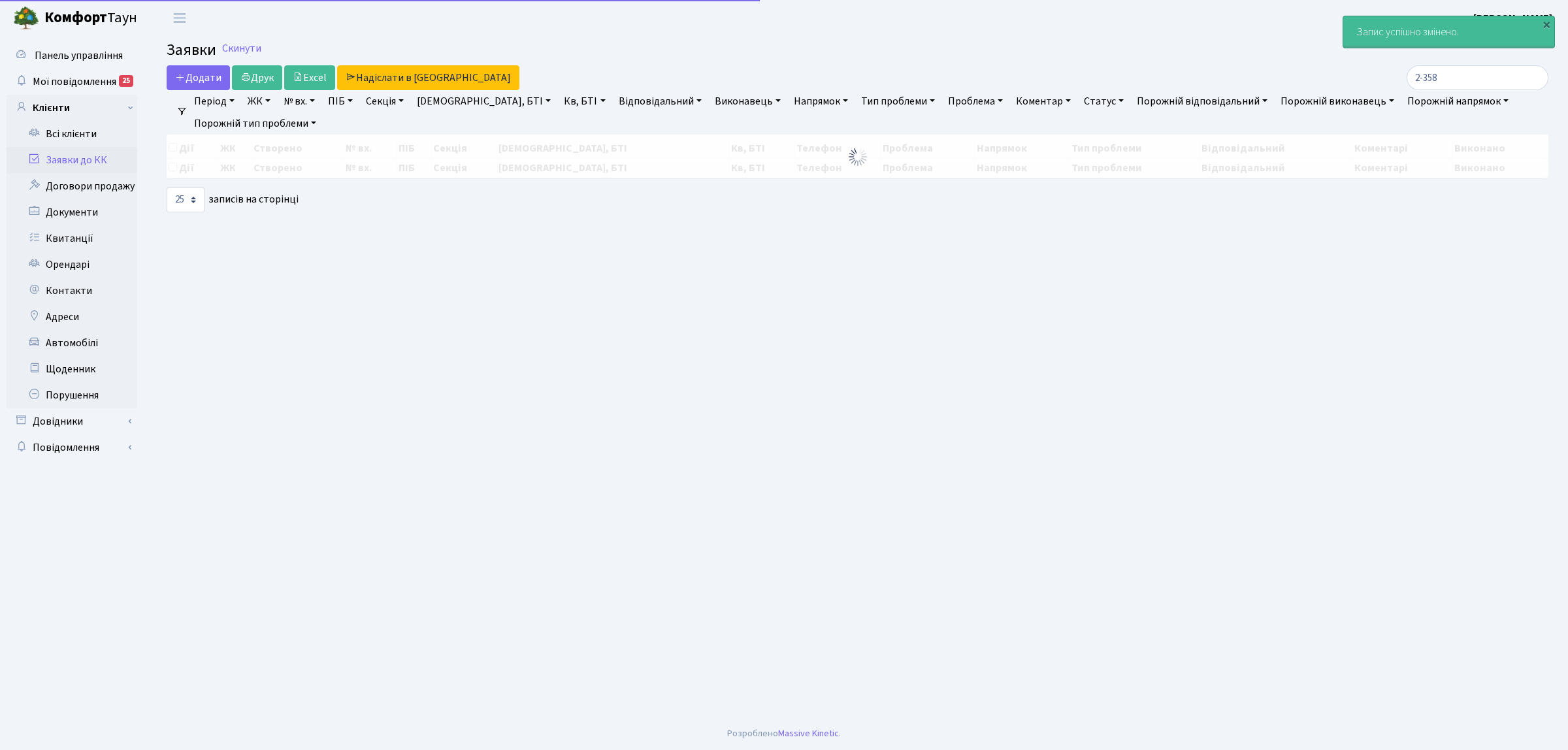
select select "25"
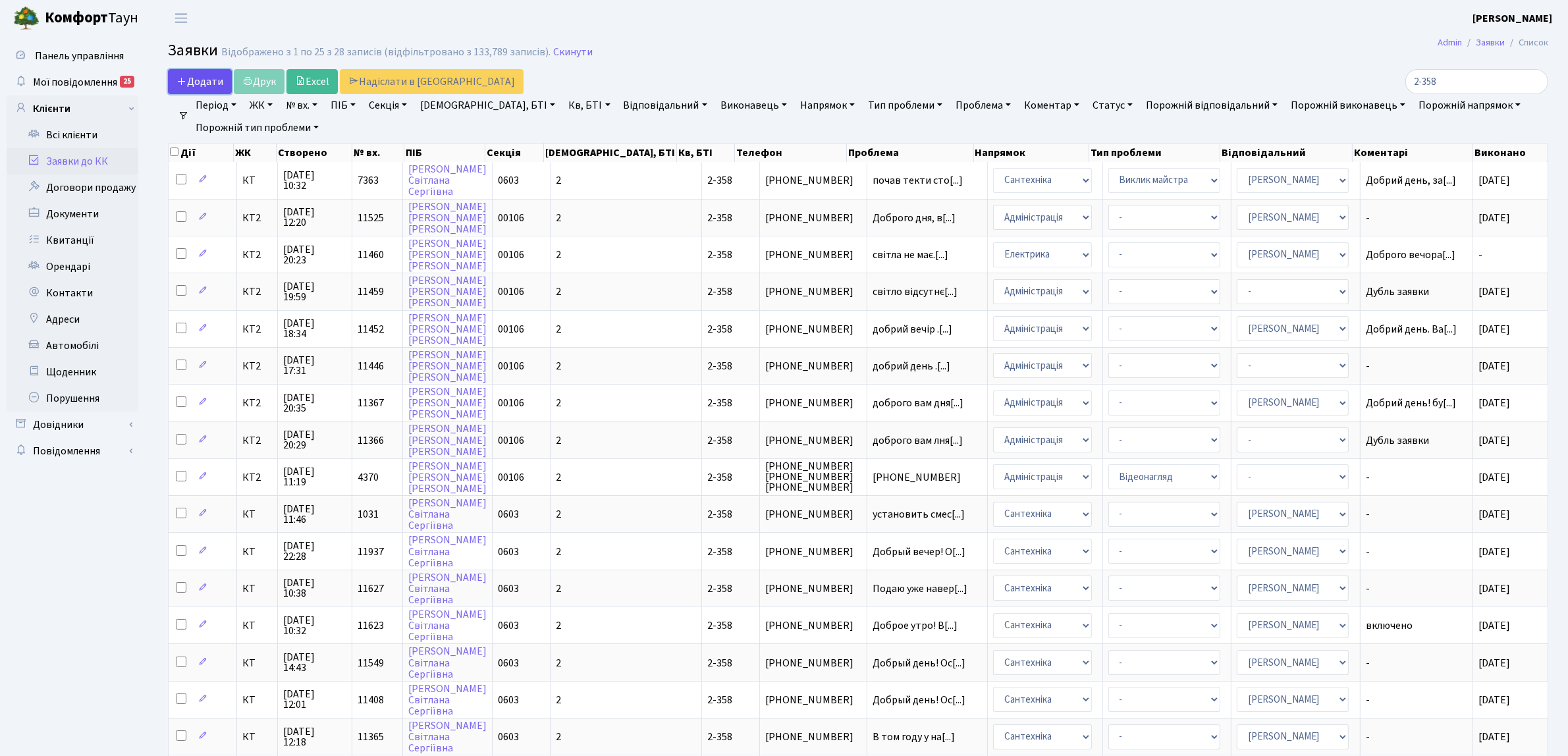
click at [185, 70] on link "Додати" at bounding box center [200, 81] width 64 height 25
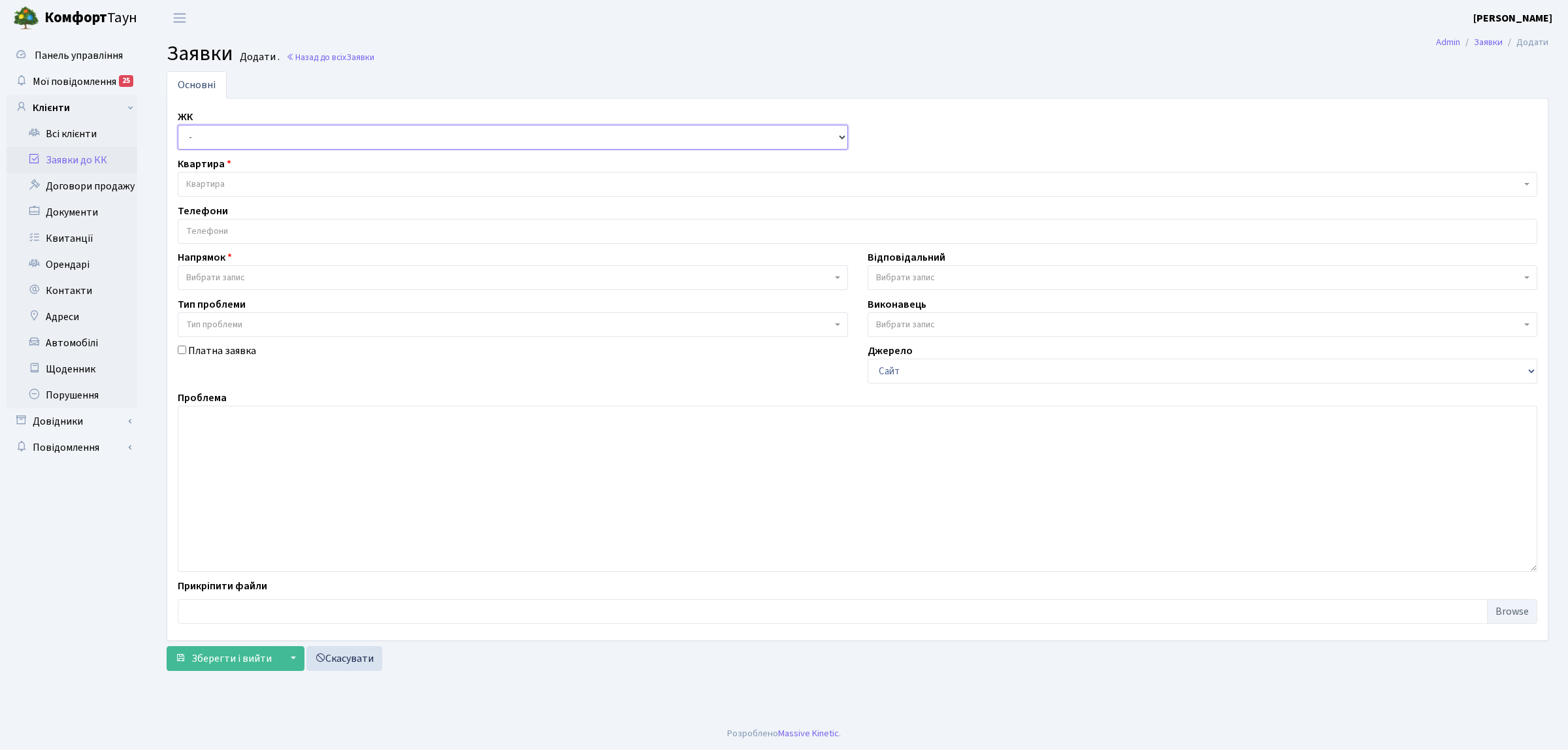
click at [214, 138] on select "- КТ, вул. Регенераторна, 4 КТ2, просп. [STREET_ADDRESS] [STREET_ADDRESS] [PERS…" at bounding box center [512, 137] width 671 height 25
click at [106, 163] on link "Заявки до КК" at bounding box center [72, 160] width 131 height 26
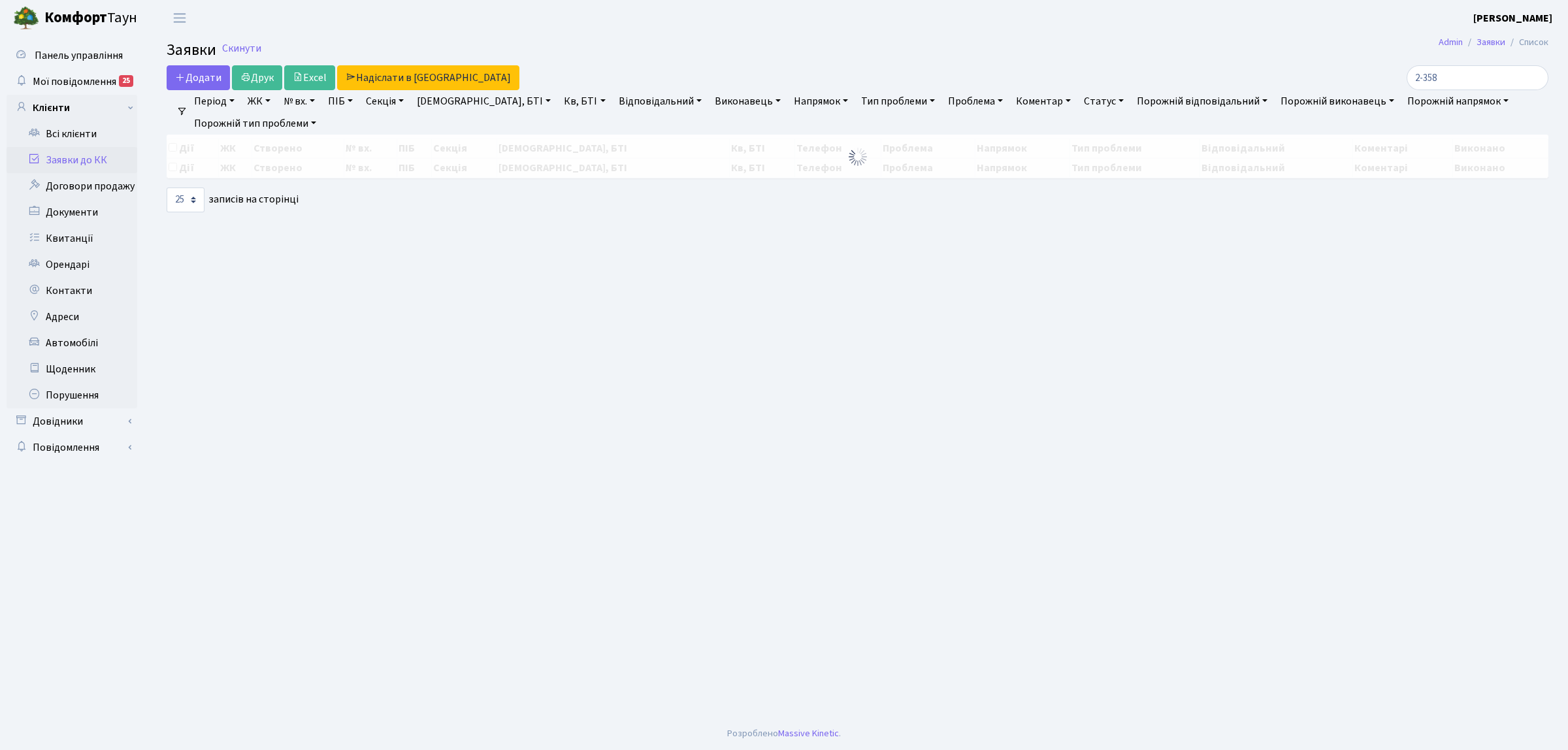
select select "25"
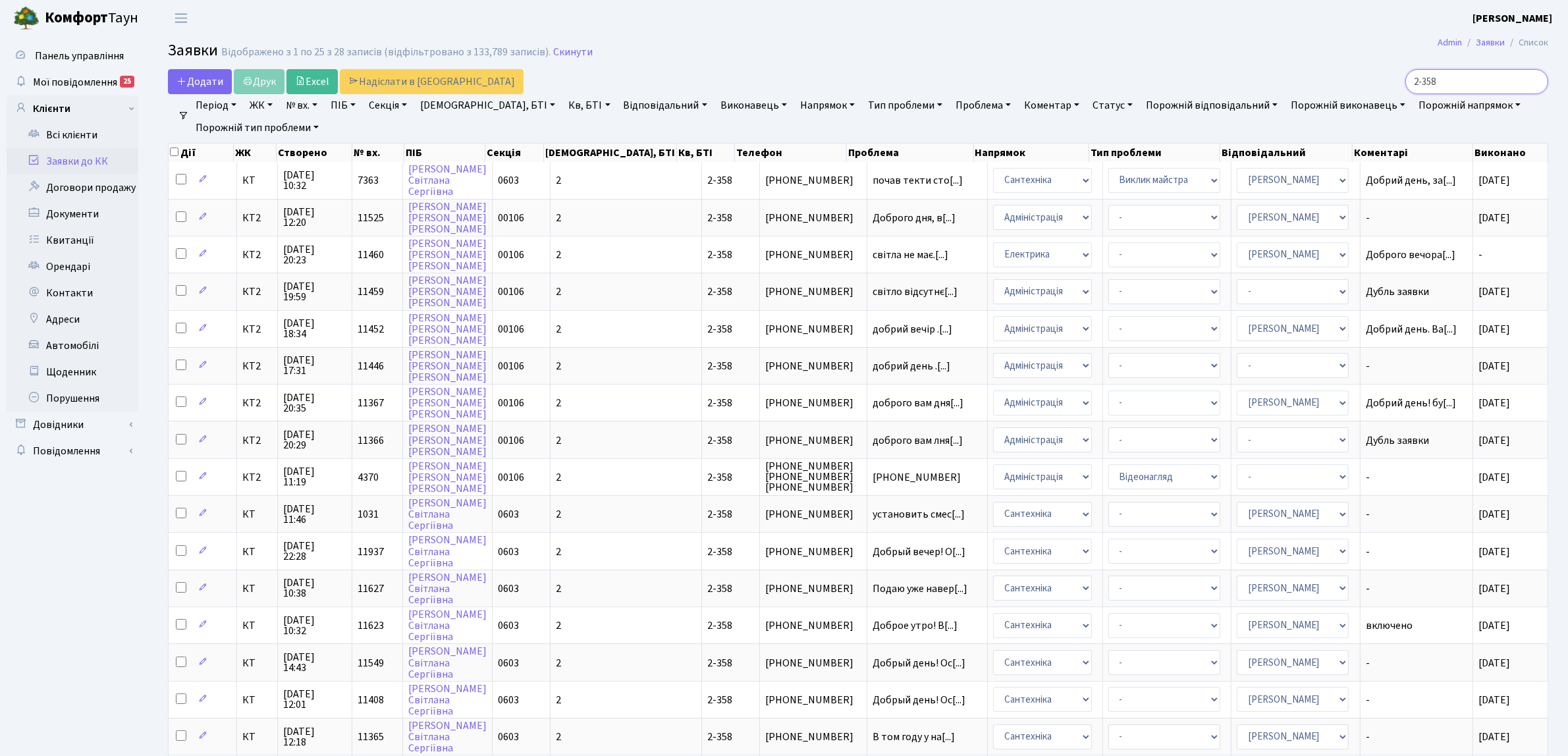
click at [1532, 83] on input "2-358" at bounding box center [1476, 81] width 143 height 25
